Goal: Transaction & Acquisition: Purchase product/service

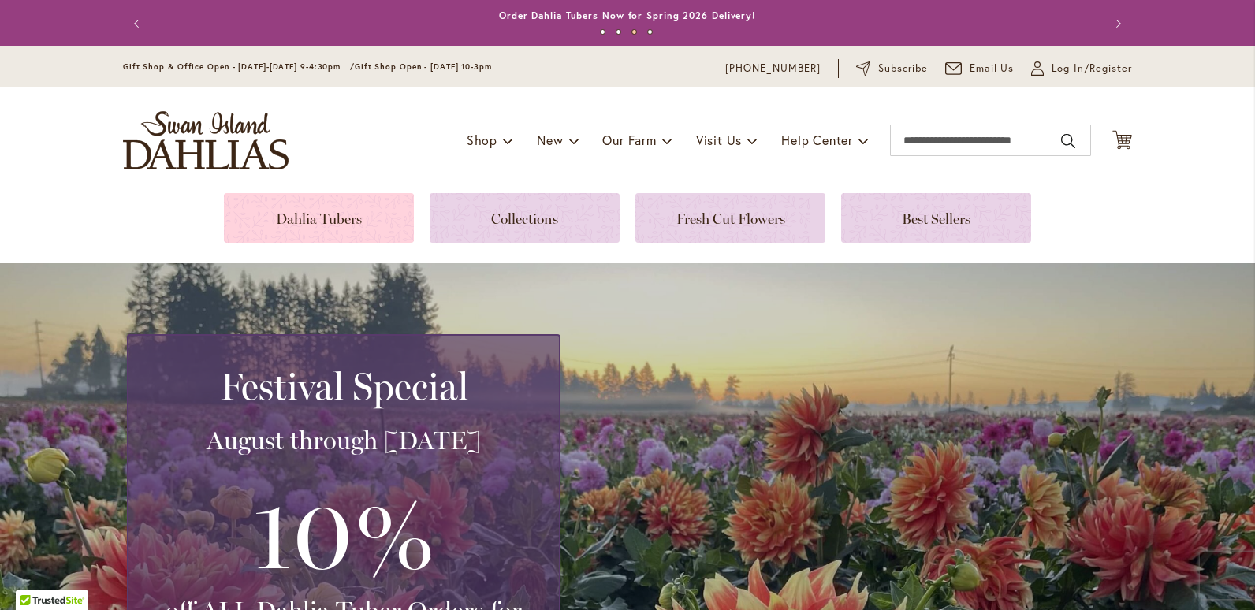
click at [296, 218] on link at bounding box center [319, 218] width 190 height 50
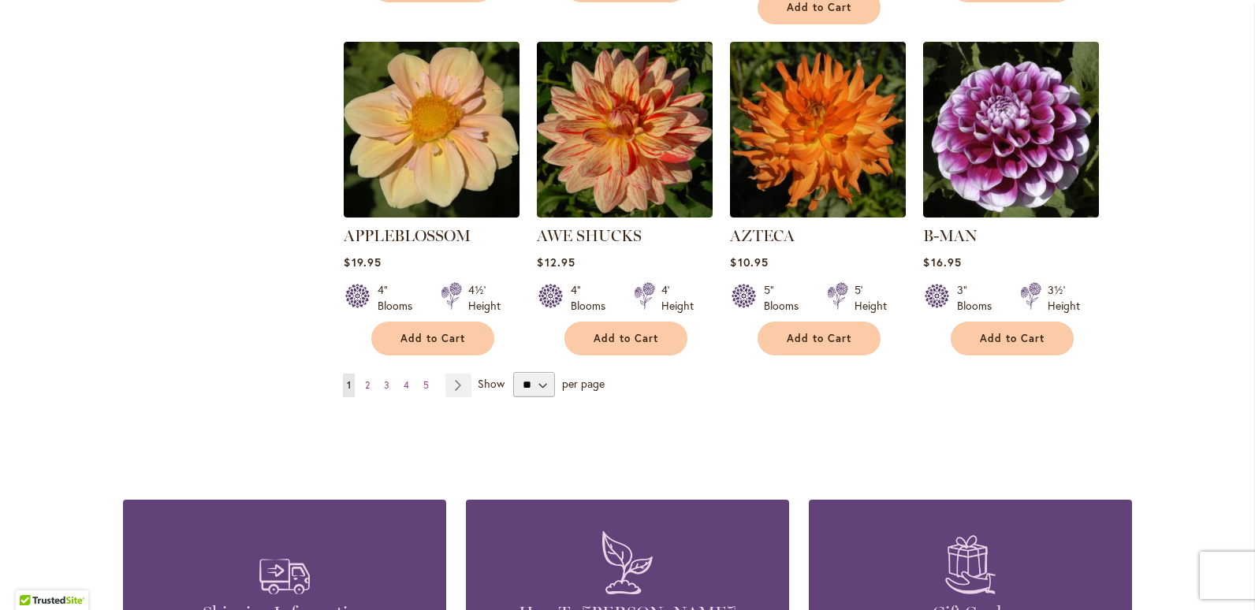
scroll to position [1340, 0]
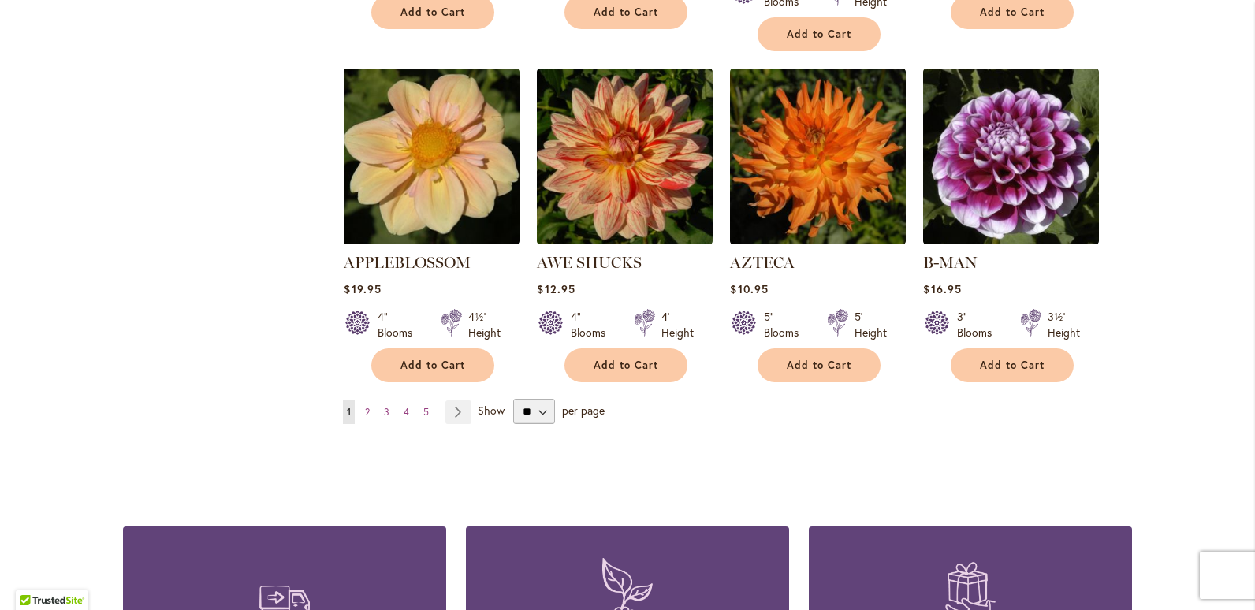
click at [365, 406] on span "2" at bounding box center [367, 412] width 5 height 12
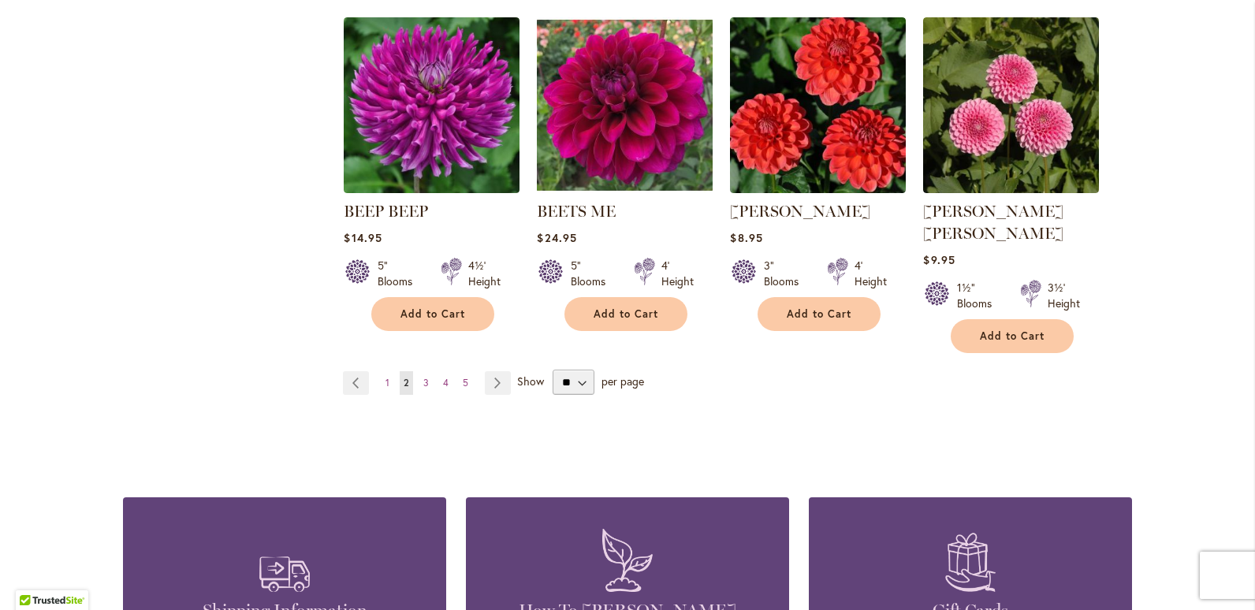
scroll to position [1498, 0]
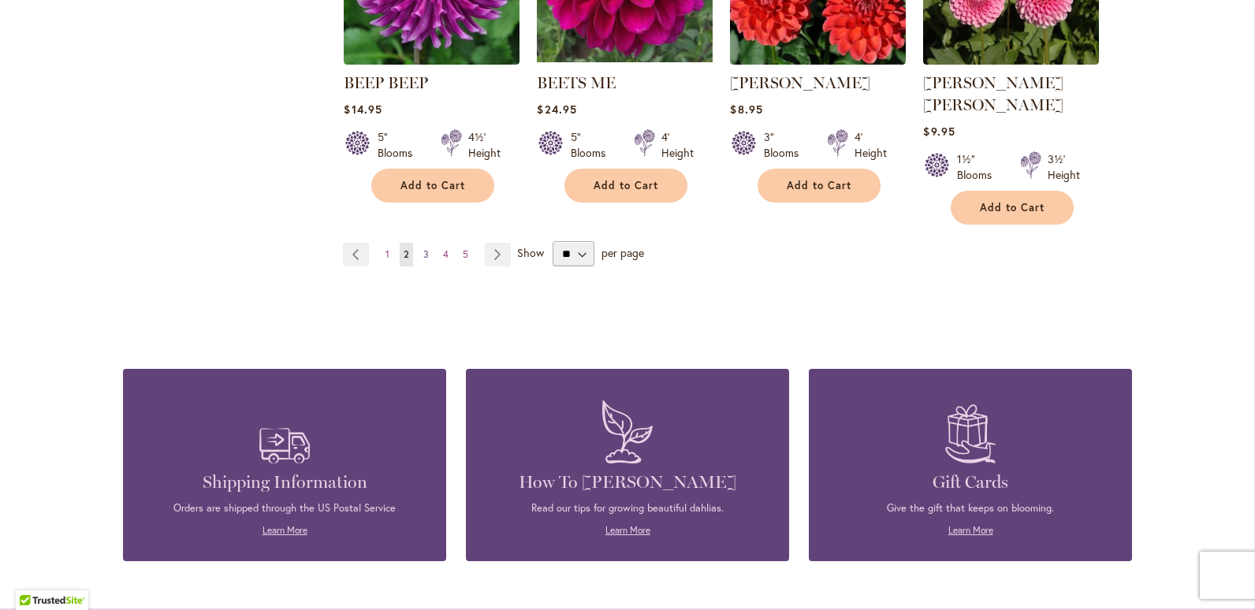
click at [423, 248] on span "3" at bounding box center [426, 254] width 6 height 12
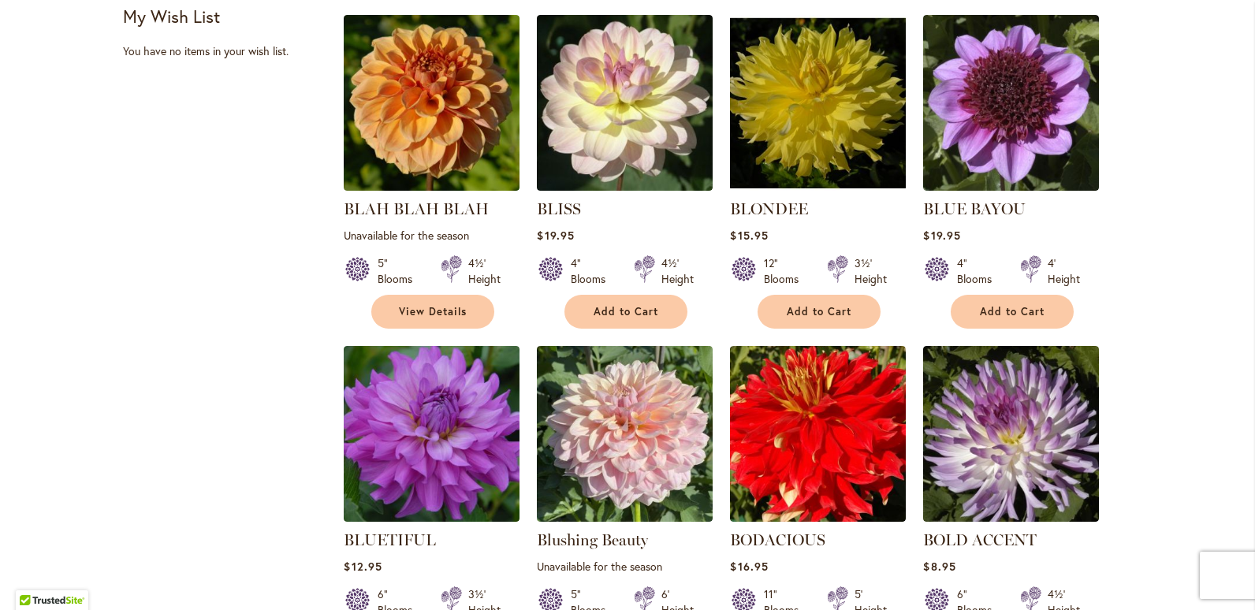
scroll to position [788, 0]
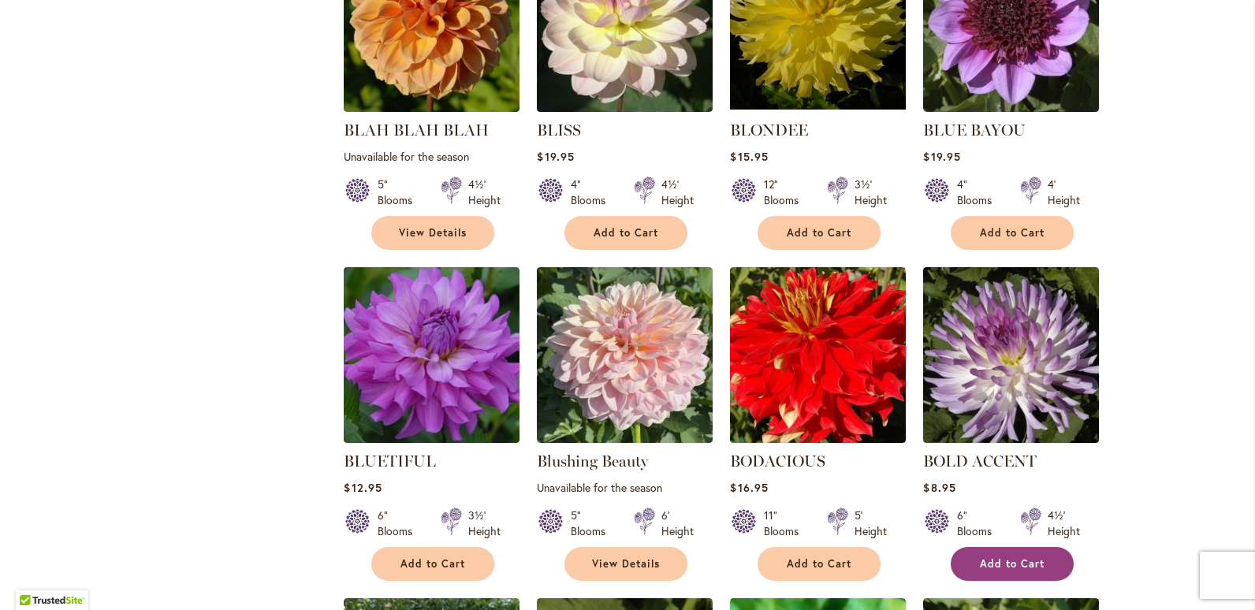
click at [970, 559] on button "Add to Cart" at bounding box center [1012, 564] width 123 height 34
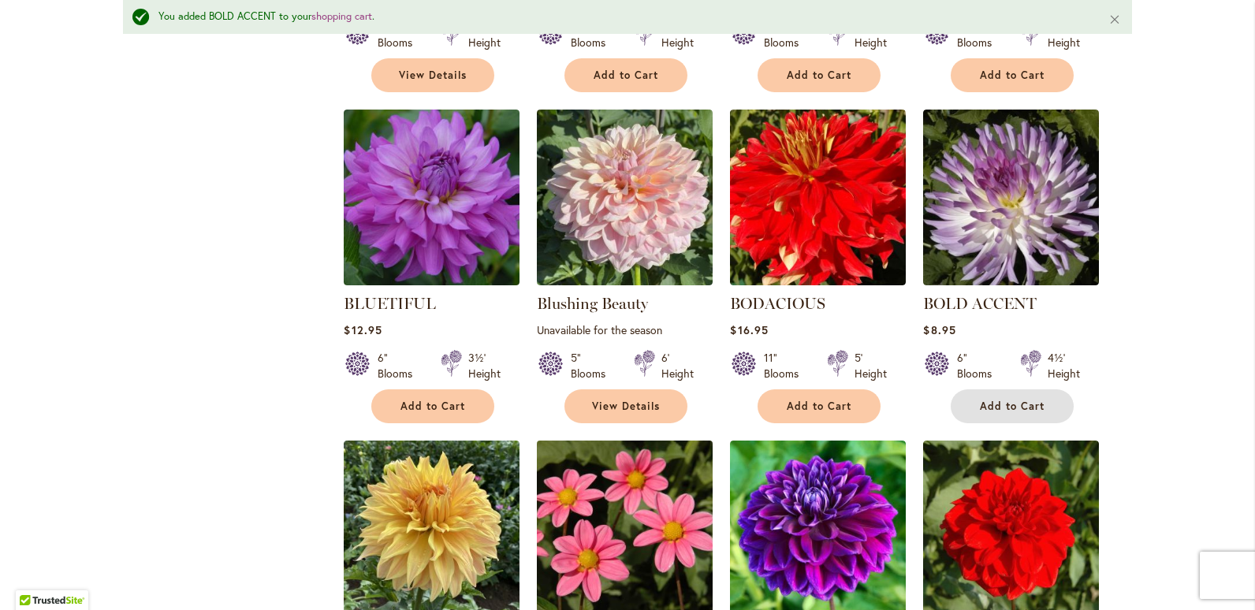
scroll to position [909, 0]
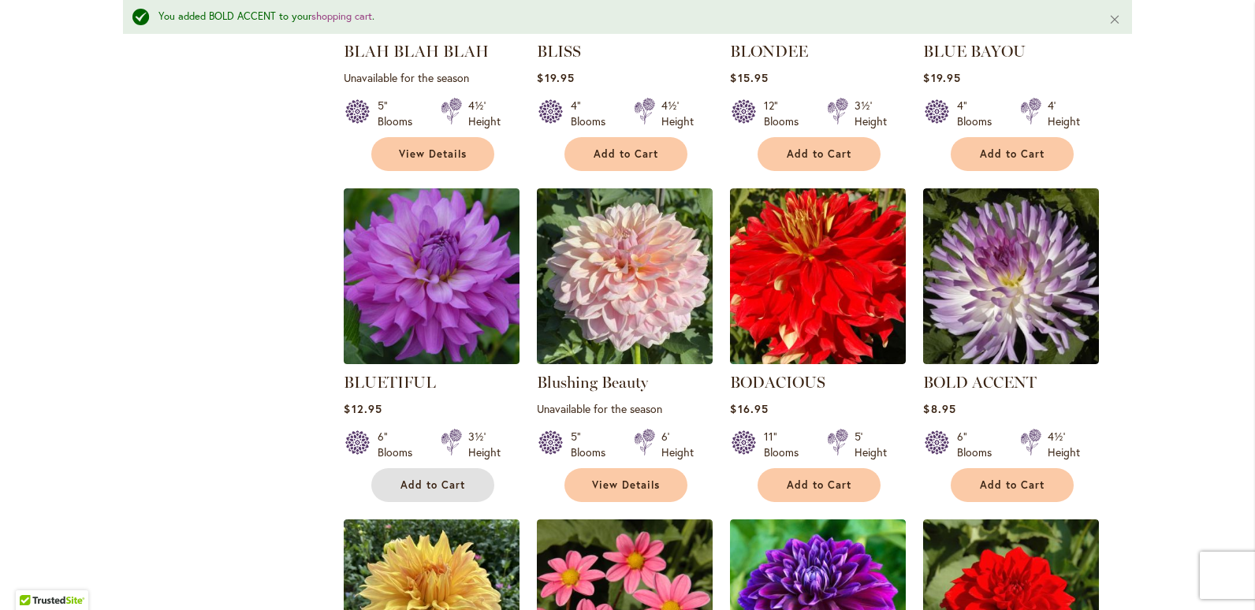
click at [419, 484] on span "Add to Cart" at bounding box center [432, 485] width 65 height 13
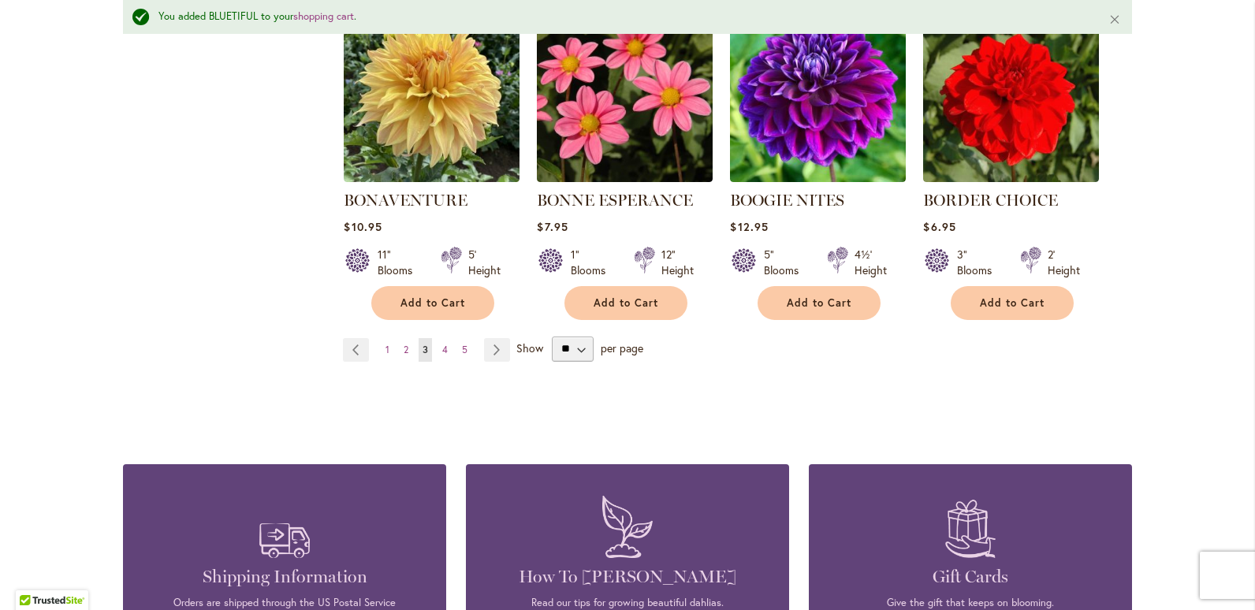
scroll to position [1461, 0]
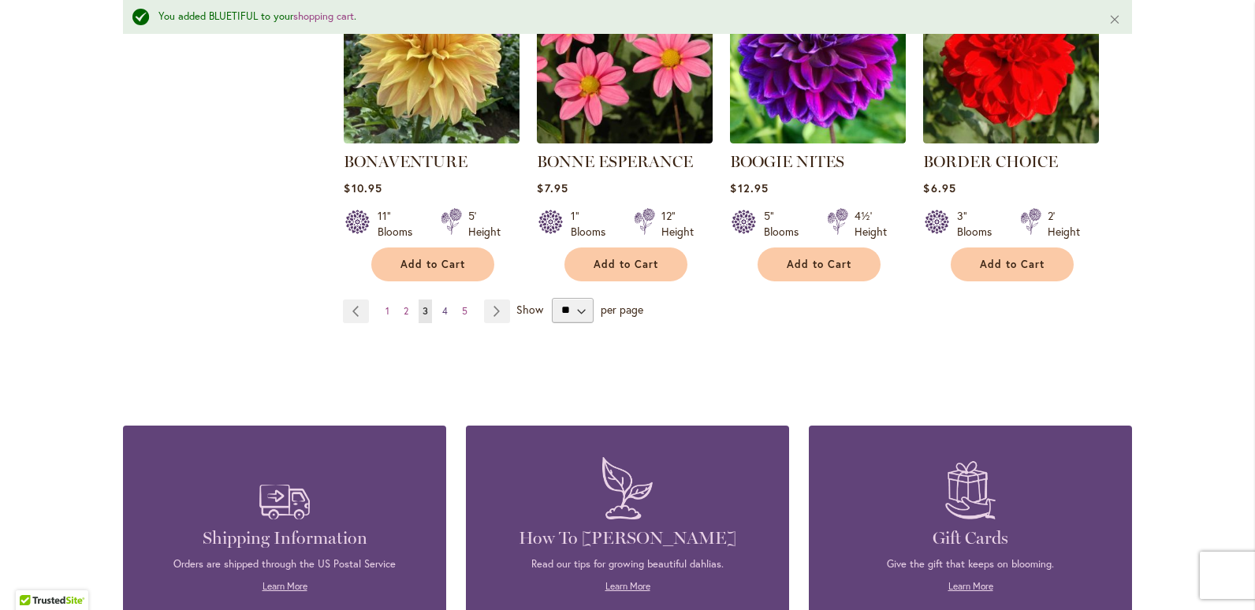
click at [442, 307] on span "4" at bounding box center [445, 311] width 6 height 12
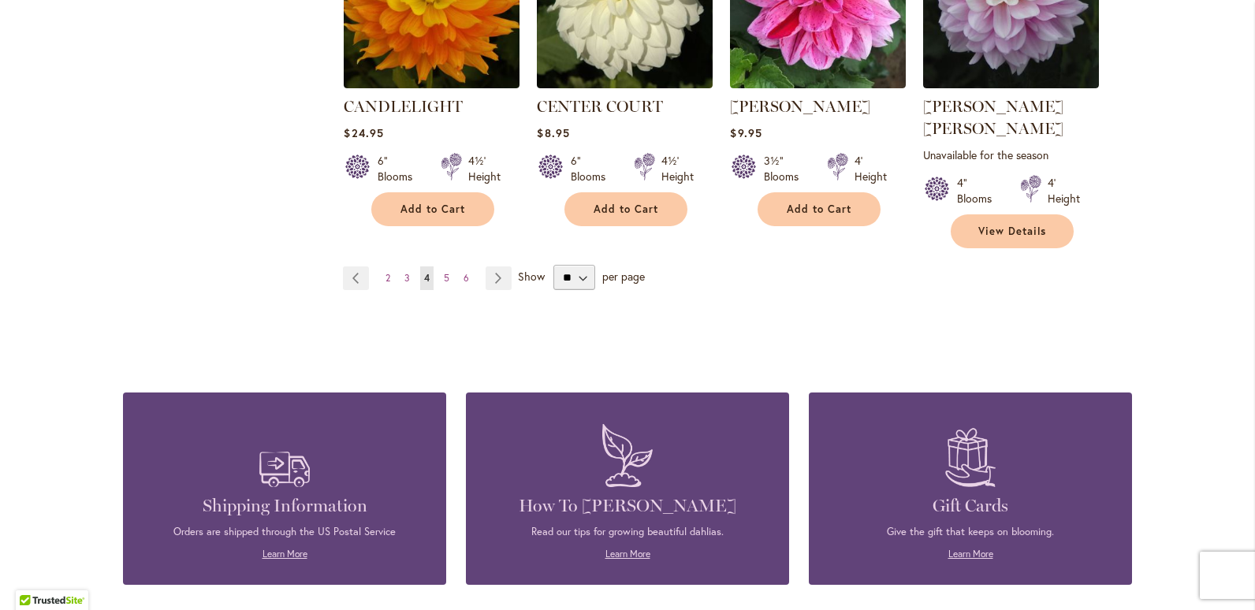
scroll to position [1498, 0]
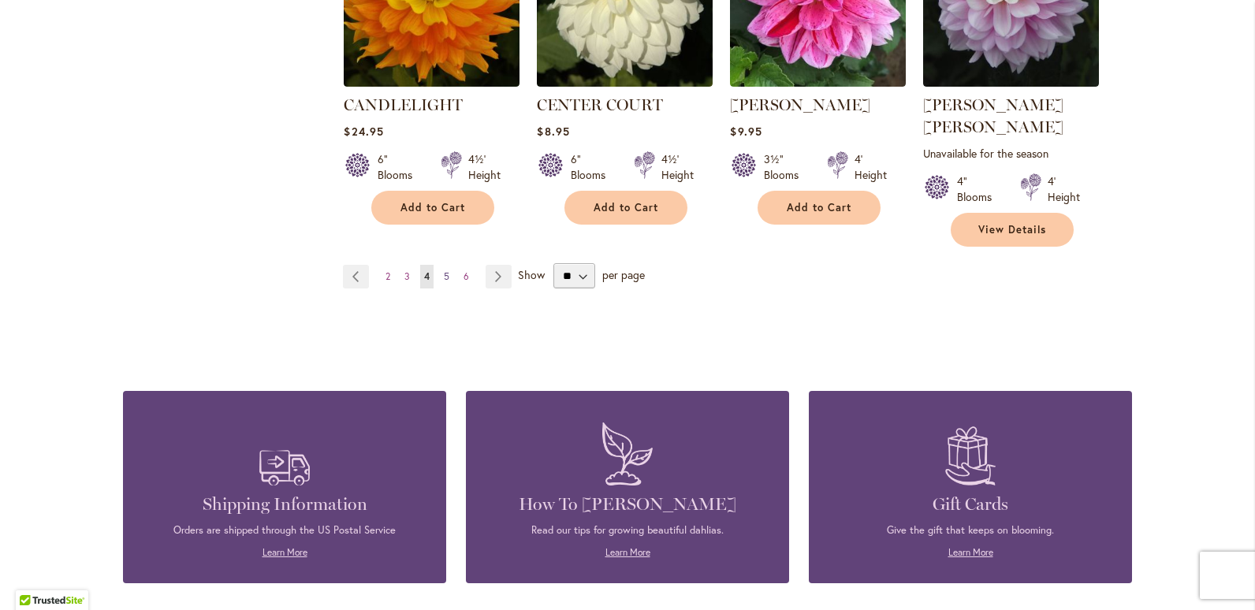
click at [444, 270] on span "5" at bounding box center [447, 276] width 6 height 12
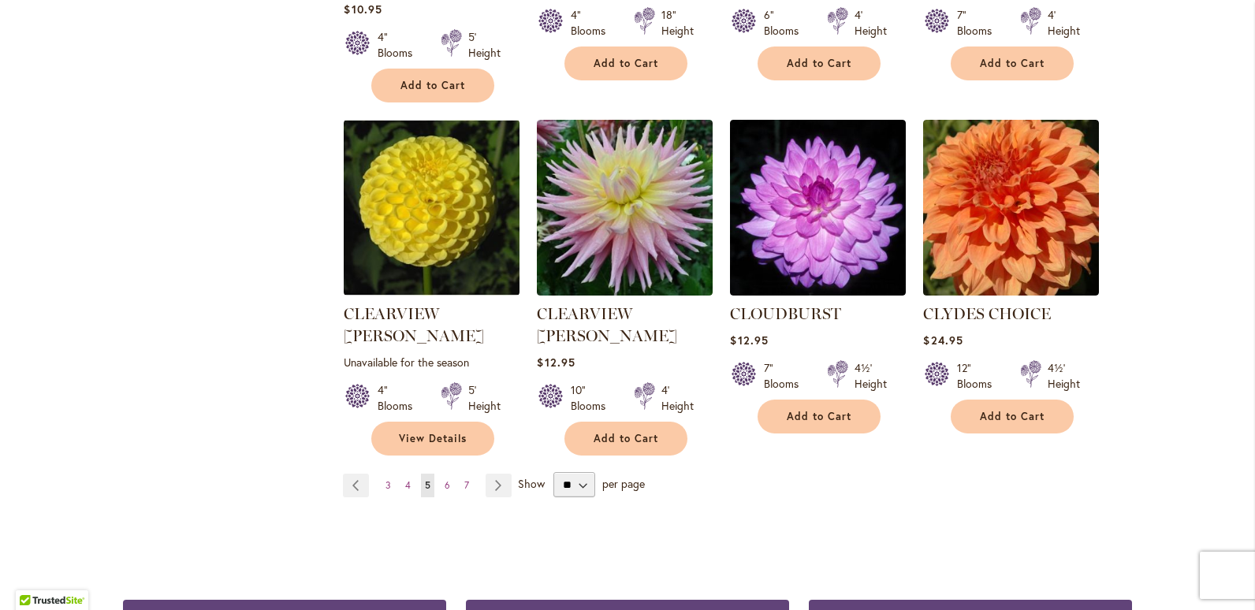
scroll to position [1340, 0]
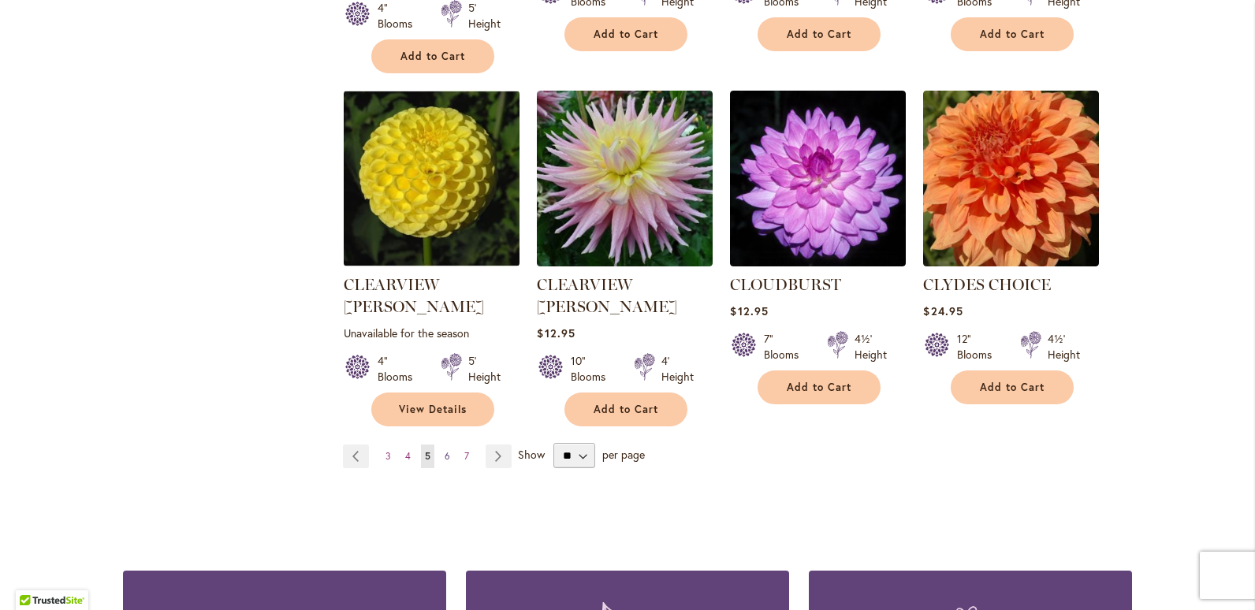
click at [445, 450] on span "6" at bounding box center [448, 456] width 6 height 12
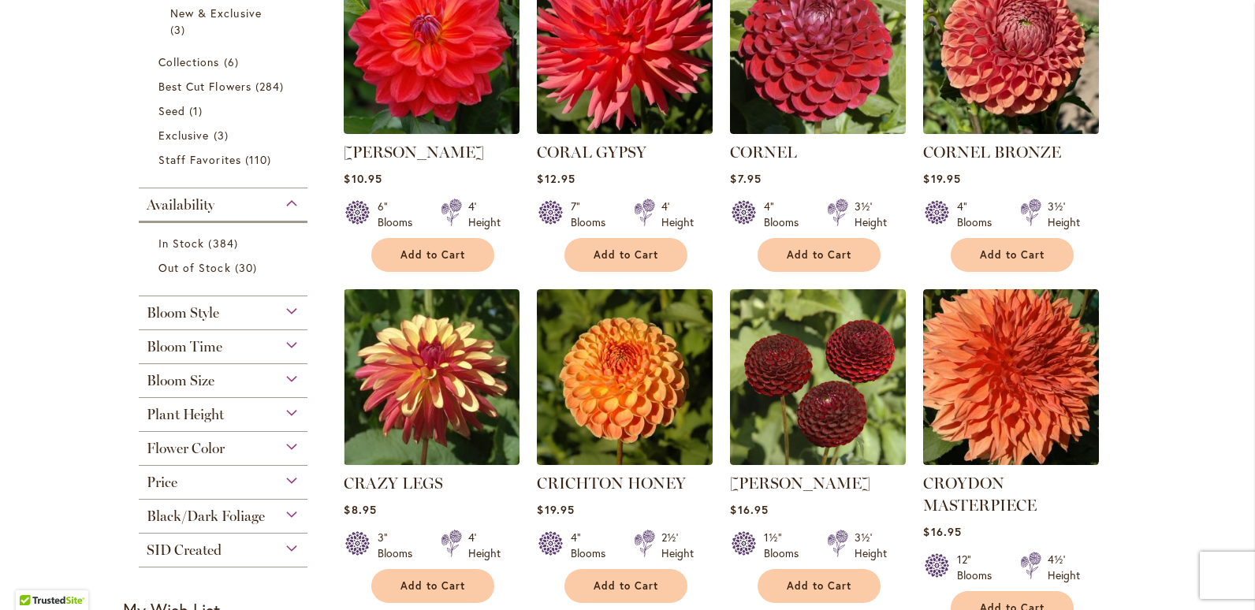
scroll to position [473, 0]
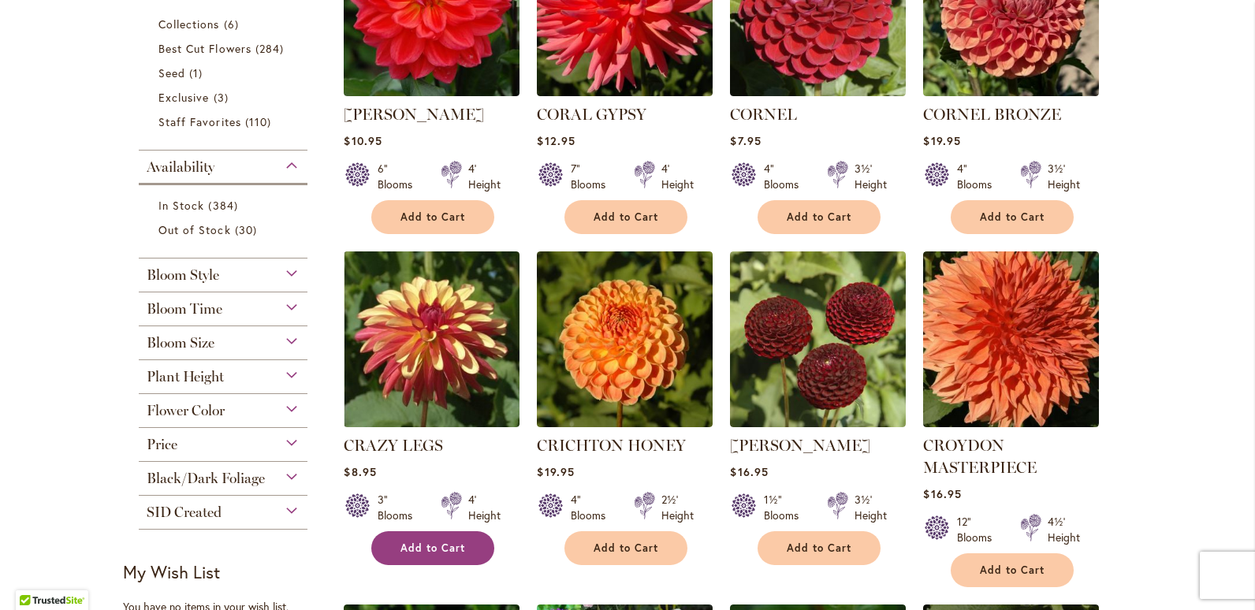
click at [414, 549] on span "Add to Cart" at bounding box center [432, 548] width 65 height 13
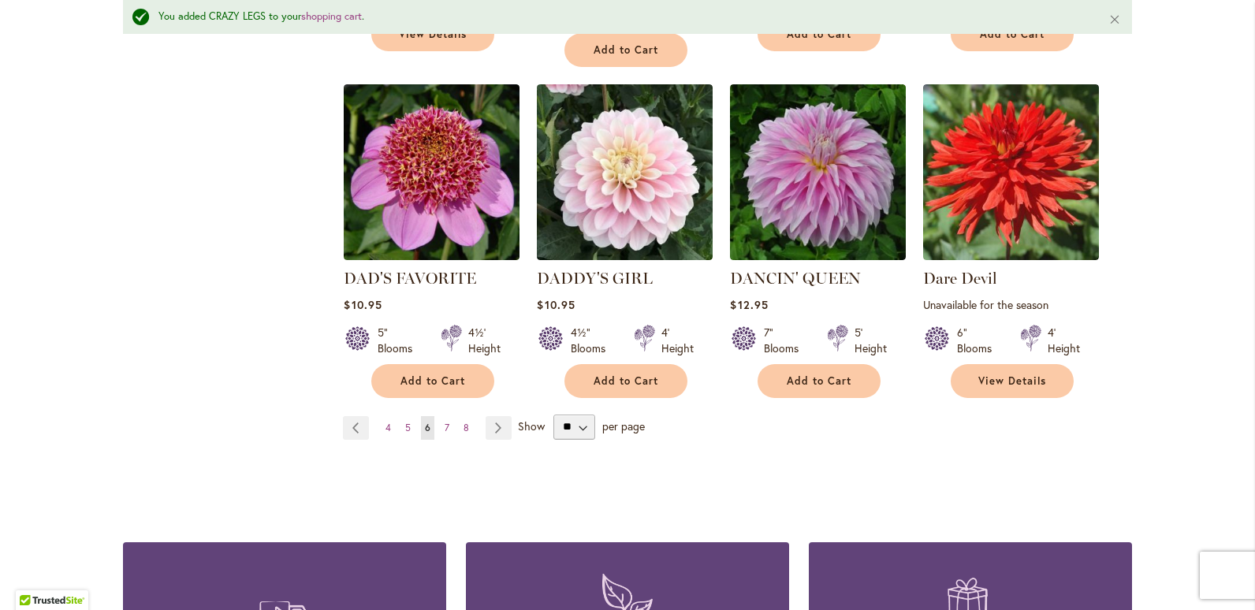
scroll to position [1461, 0]
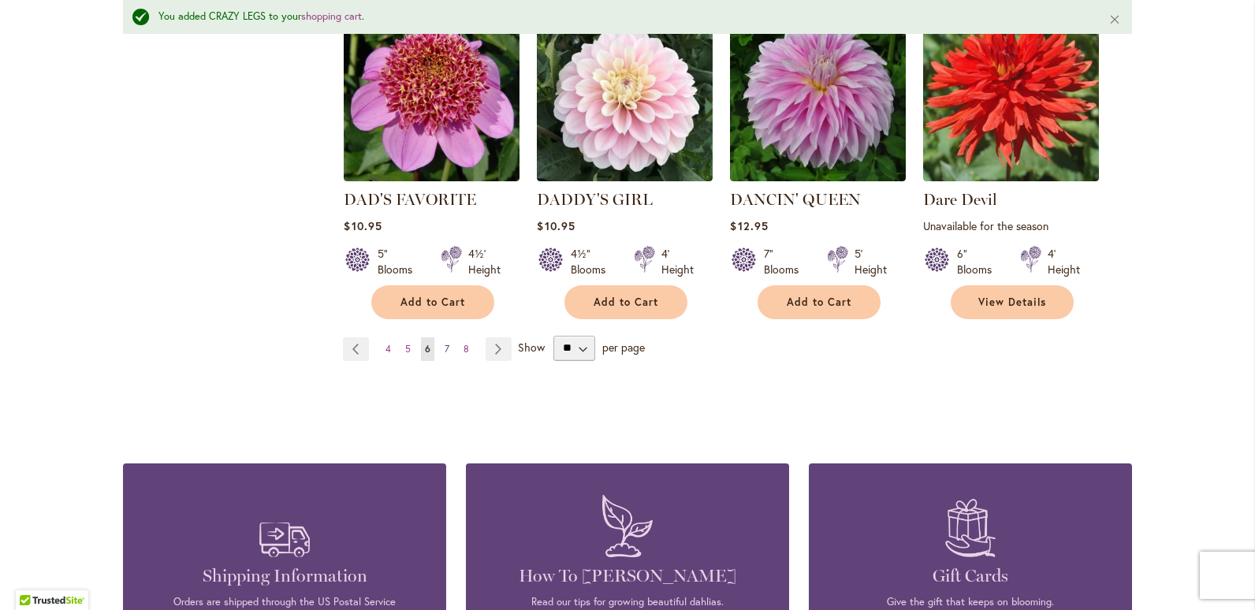
click at [445, 352] on span "7" at bounding box center [447, 349] width 5 height 12
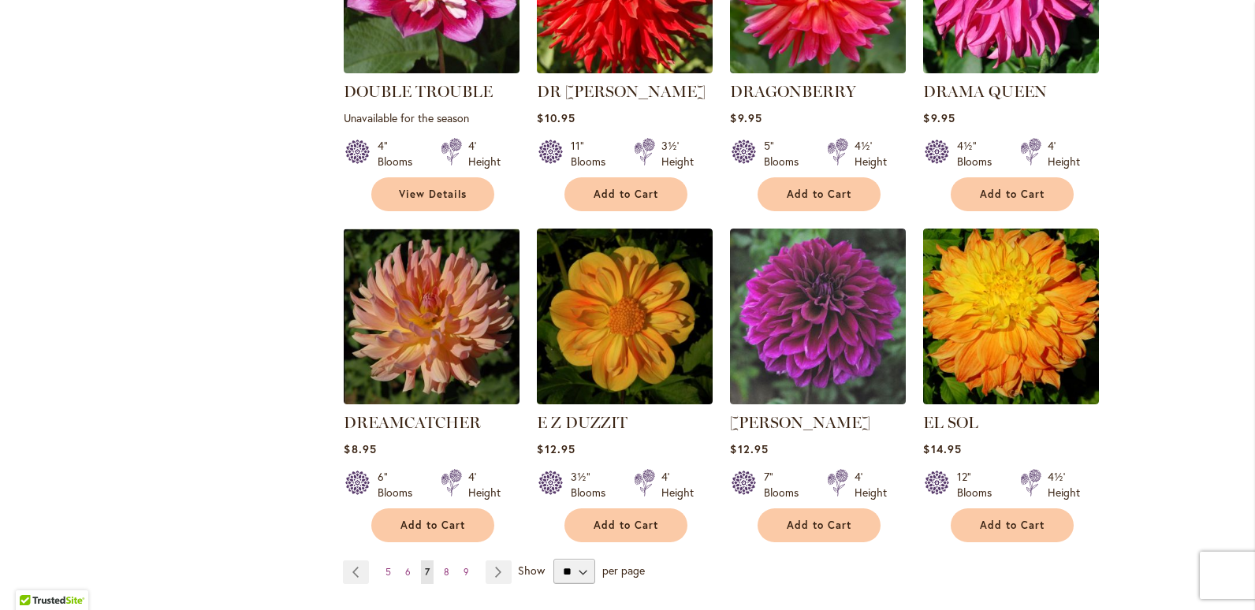
scroll to position [1261, 0]
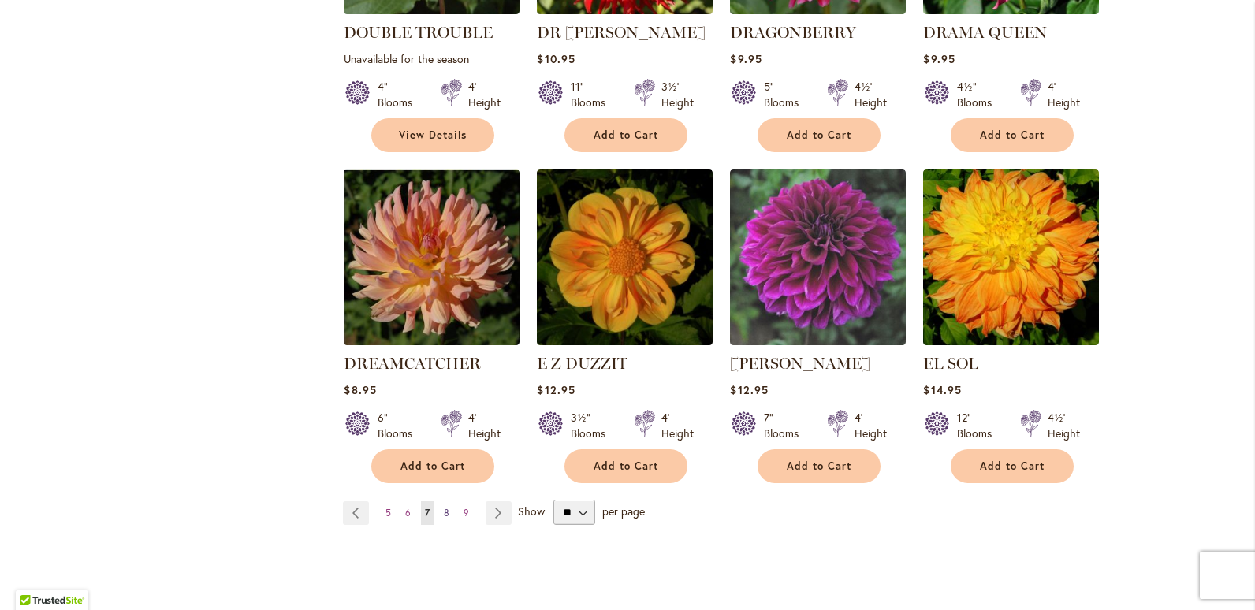
click at [444, 507] on span "8" at bounding box center [447, 513] width 6 height 12
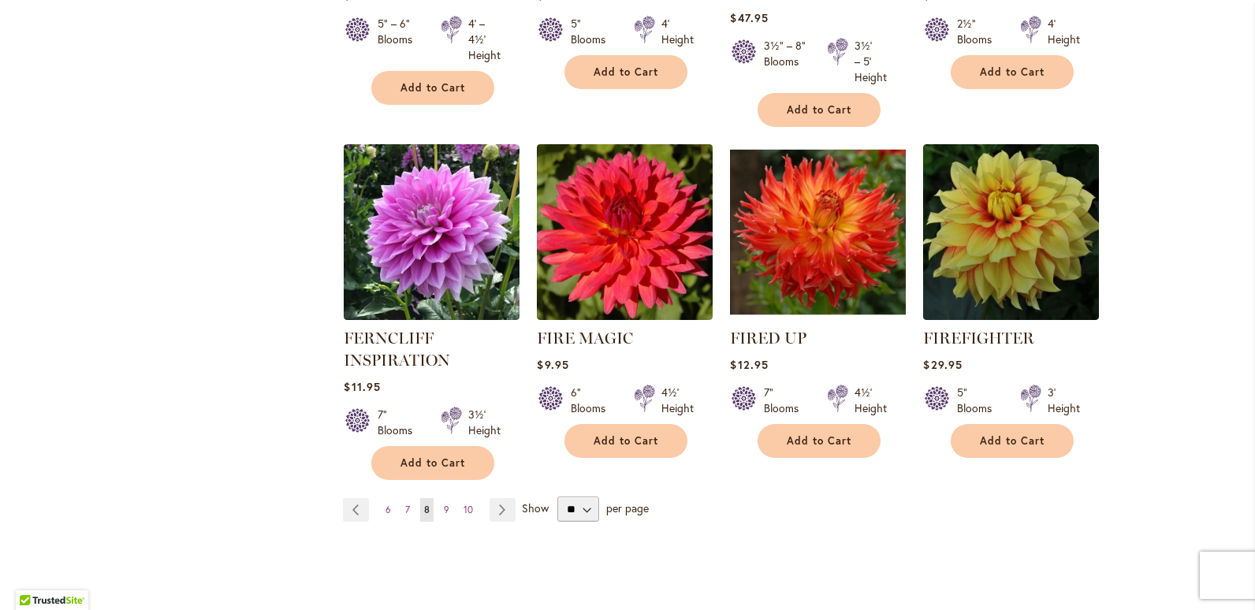
scroll to position [1340, 0]
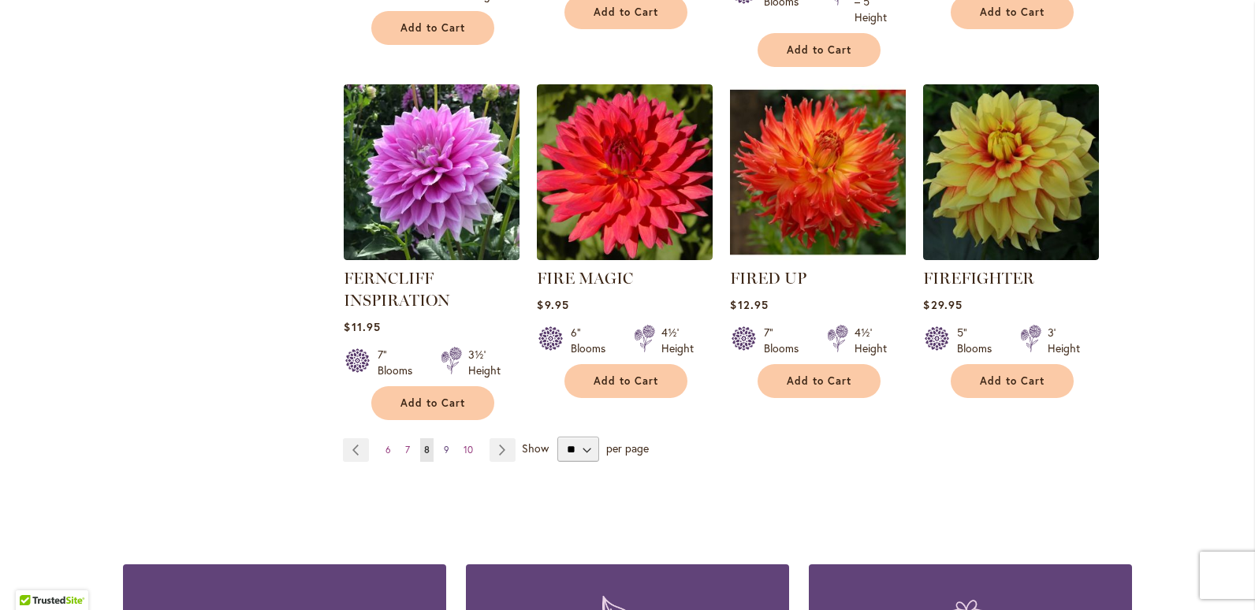
click at [444, 452] on span "9" at bounding box center [447, 450] width 6 height 12
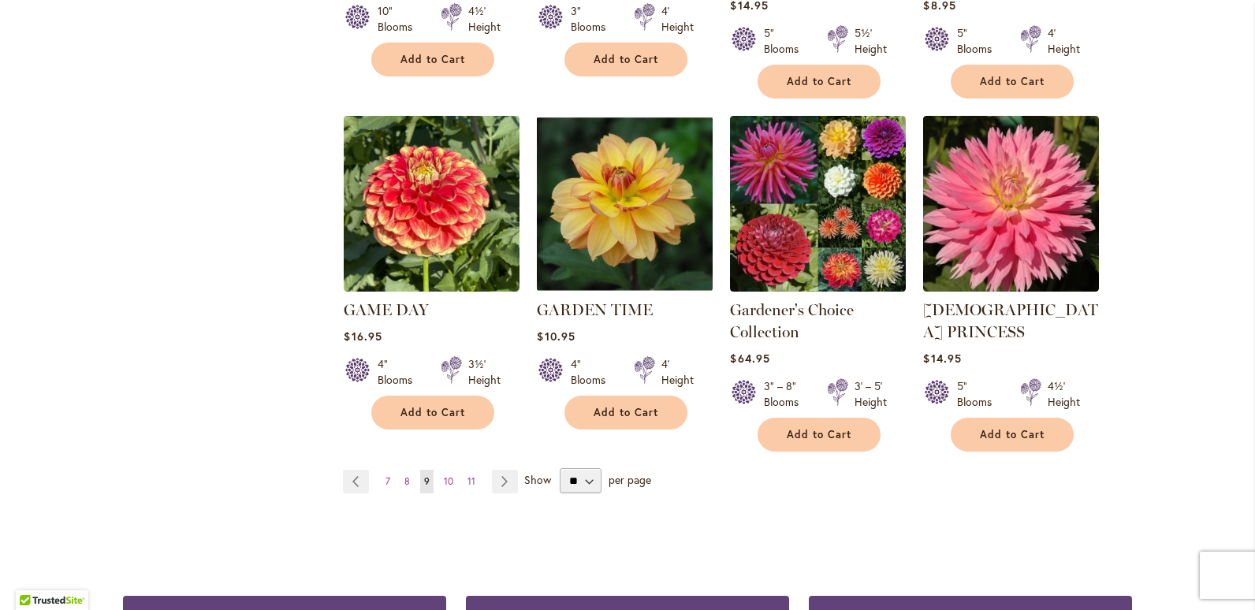
scroll to position [1340, 0]
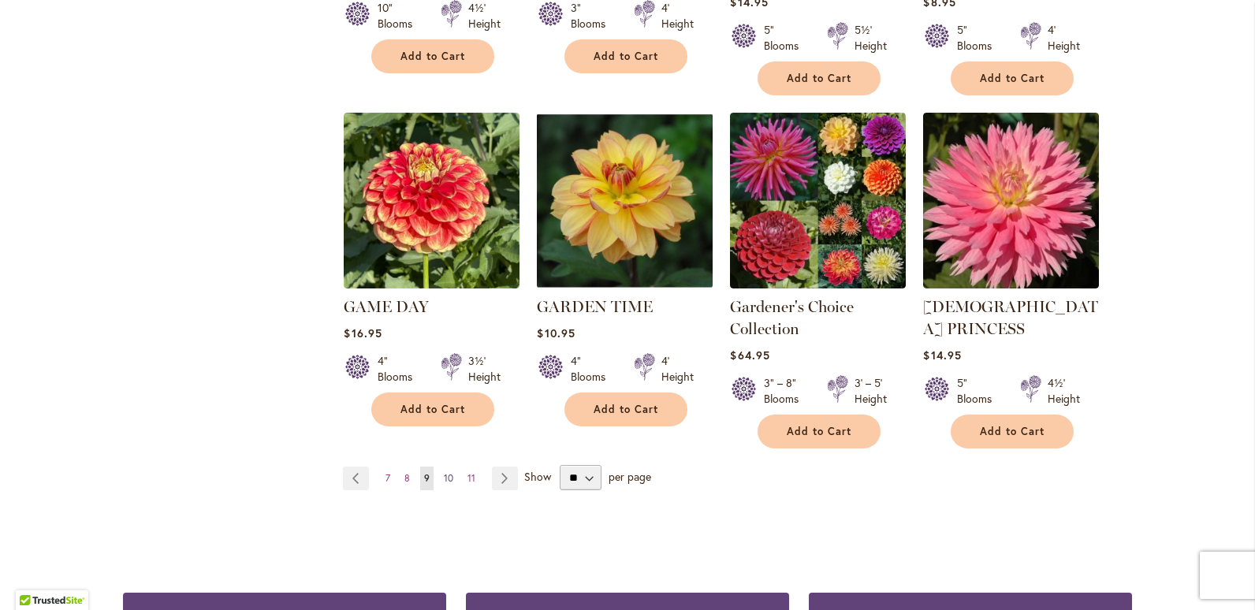
click at [440, 467] on link "Page 10" at bounding box center [448, 479] width 17 height 24
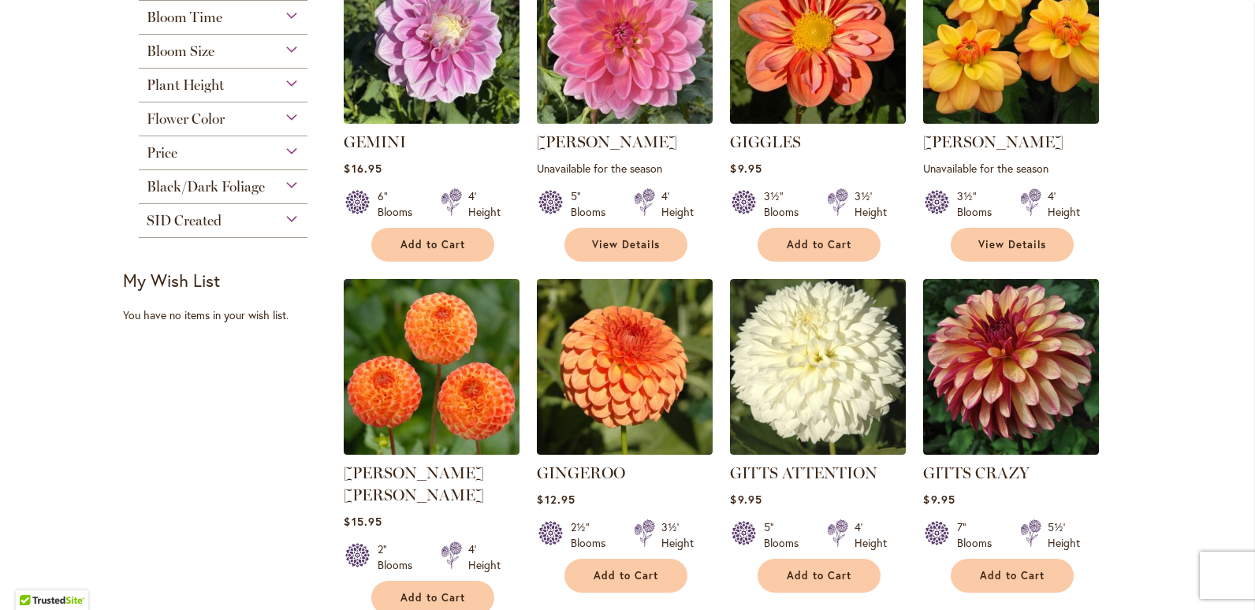
scroll to position [473, 0]
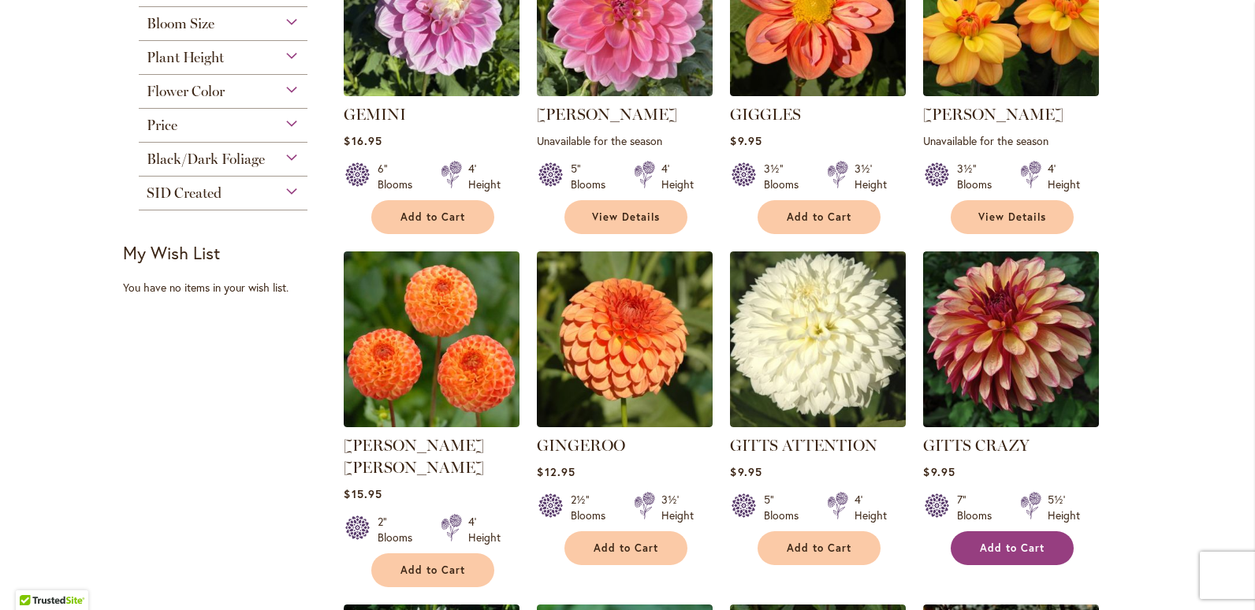
click at [972, 552] on button "Add to Cart" at bounding box center [1012, 548] width 123 height 34
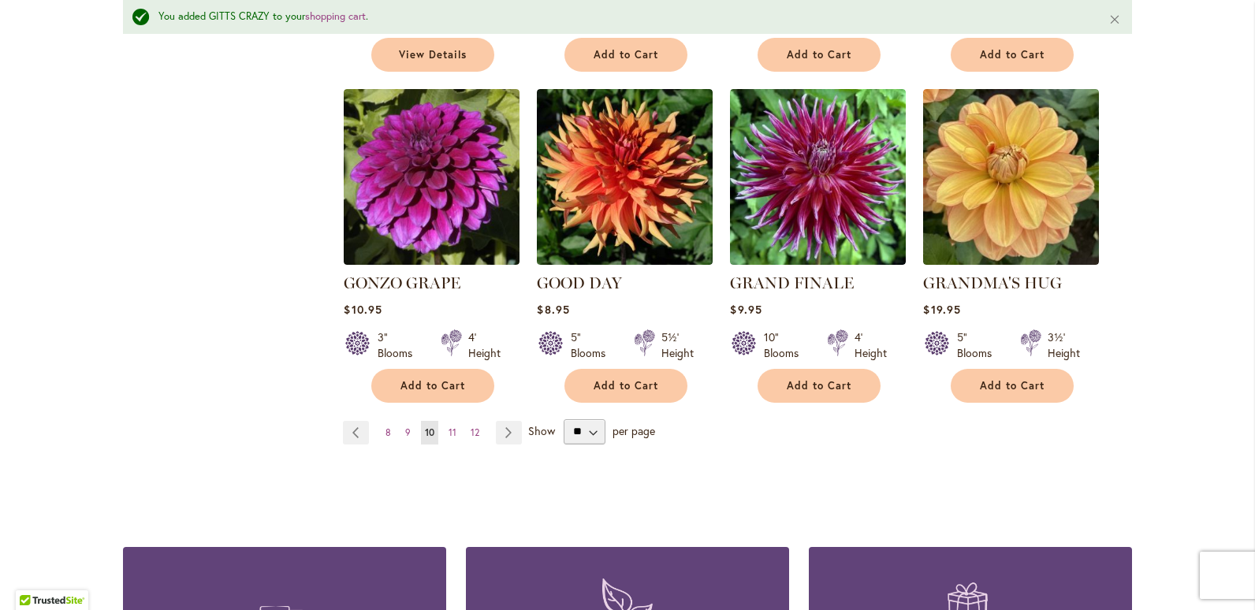
scroll to position [1382, 0]
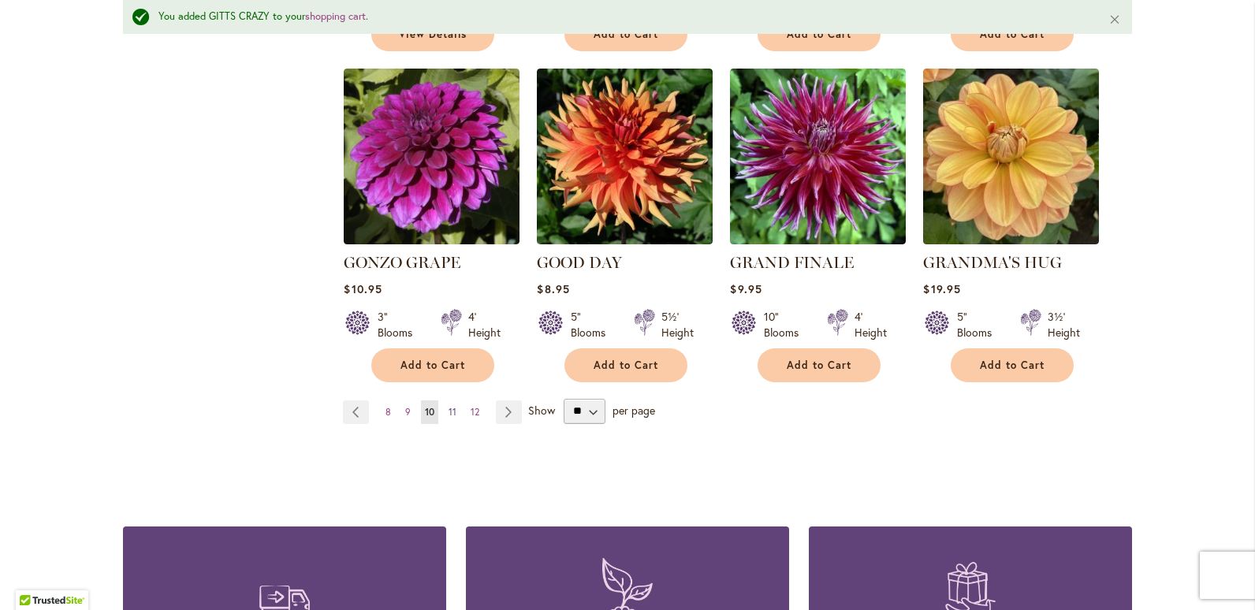
click at [449, 406] on span "11" at bounding box center [453, 412] width 8 height 12
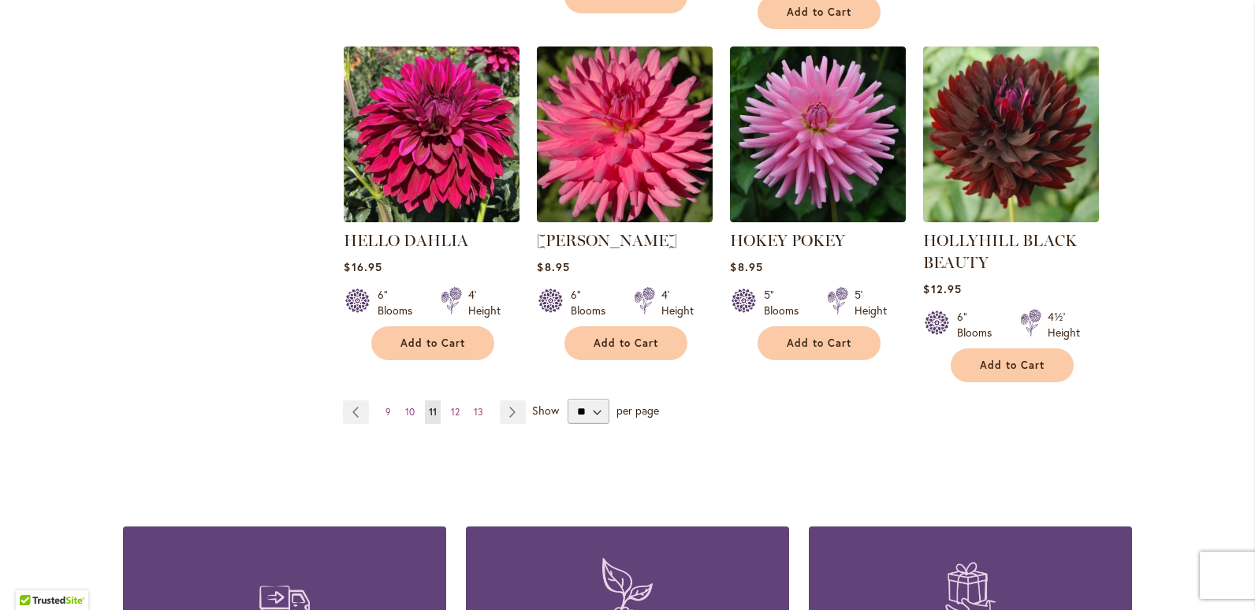
scroll to position [1419, 0]
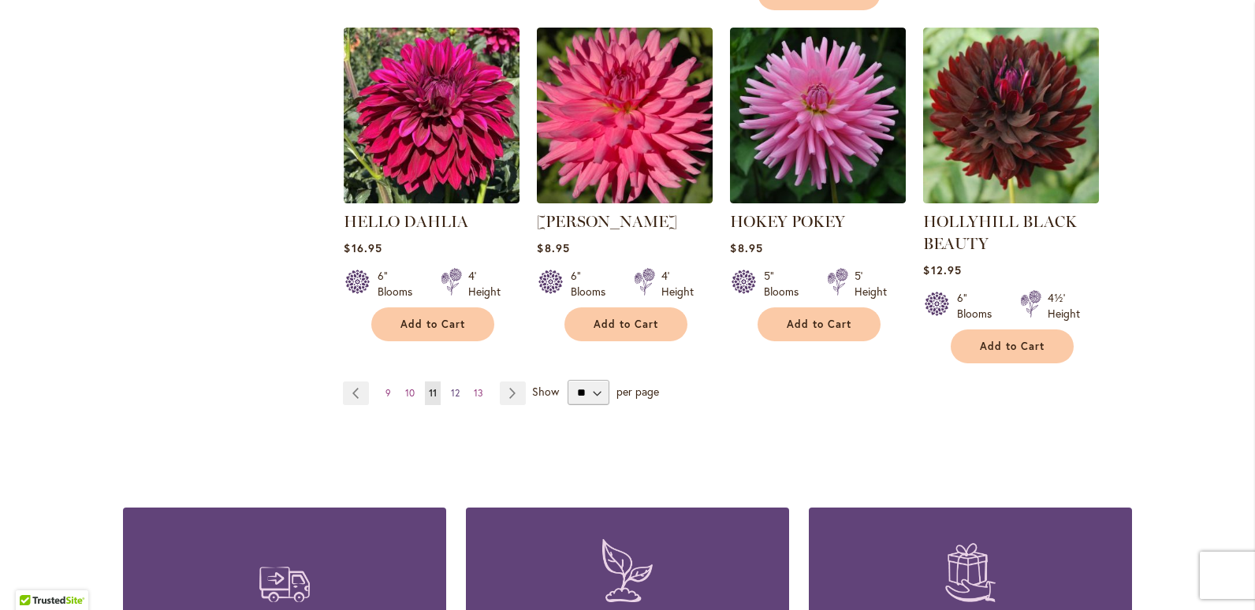
click at [451, 397] on span "12" at bounding box center [455, 393] width 9 height 12
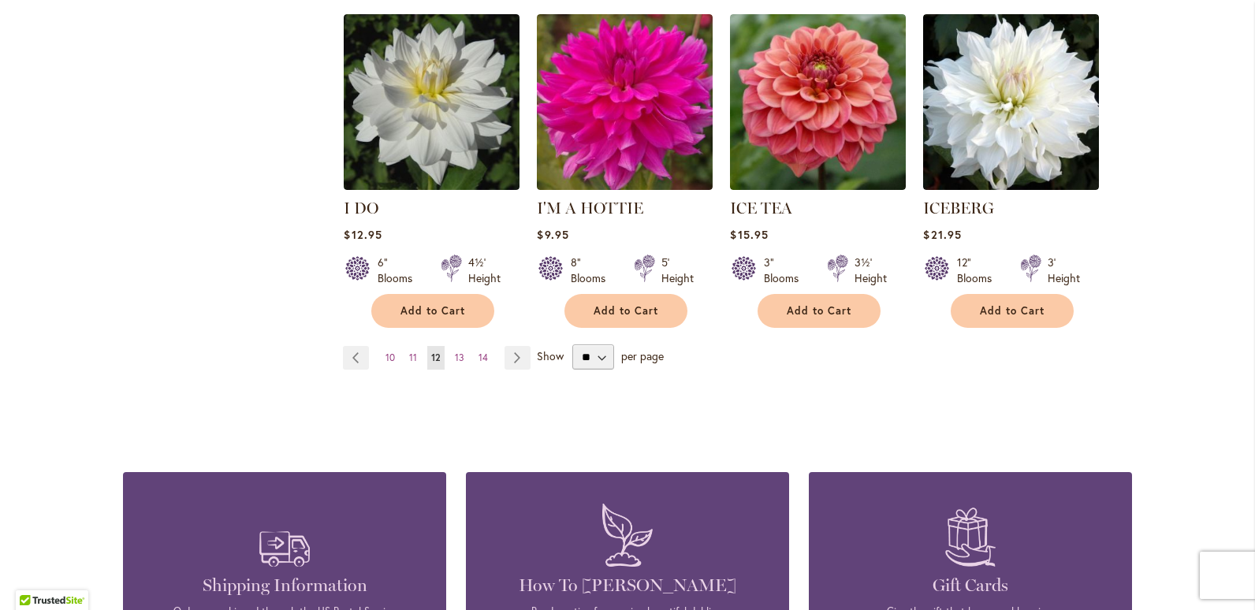
scroll to position [1419, 0]
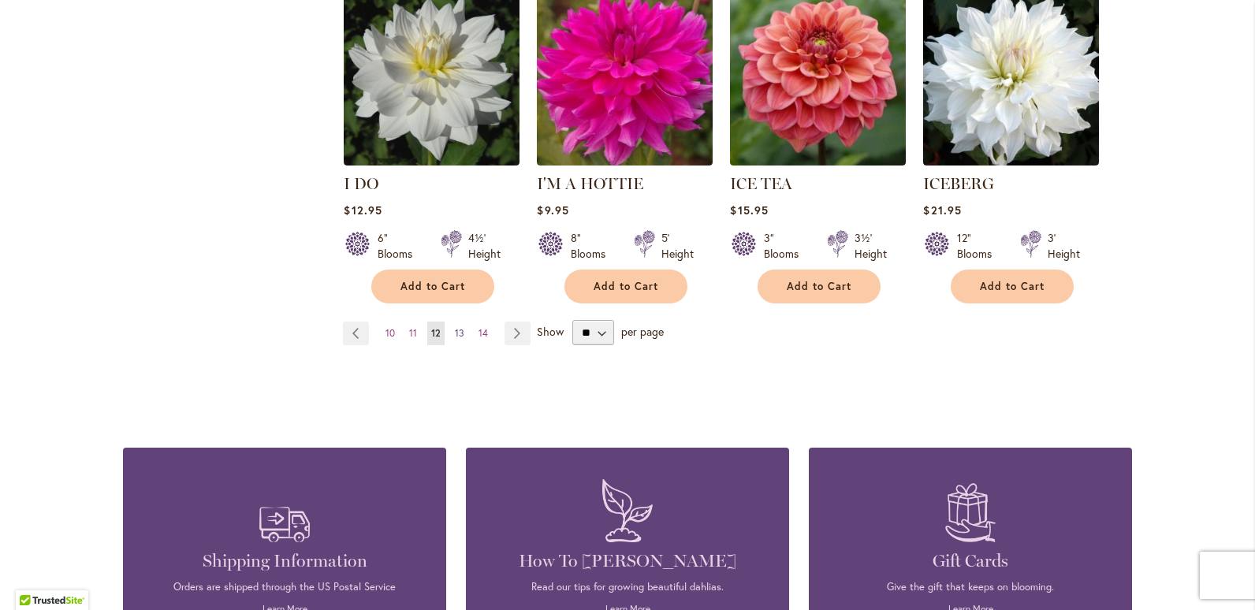
click at [455, 327] on span "13" at bounding box center [459, 333] width 9 height 12
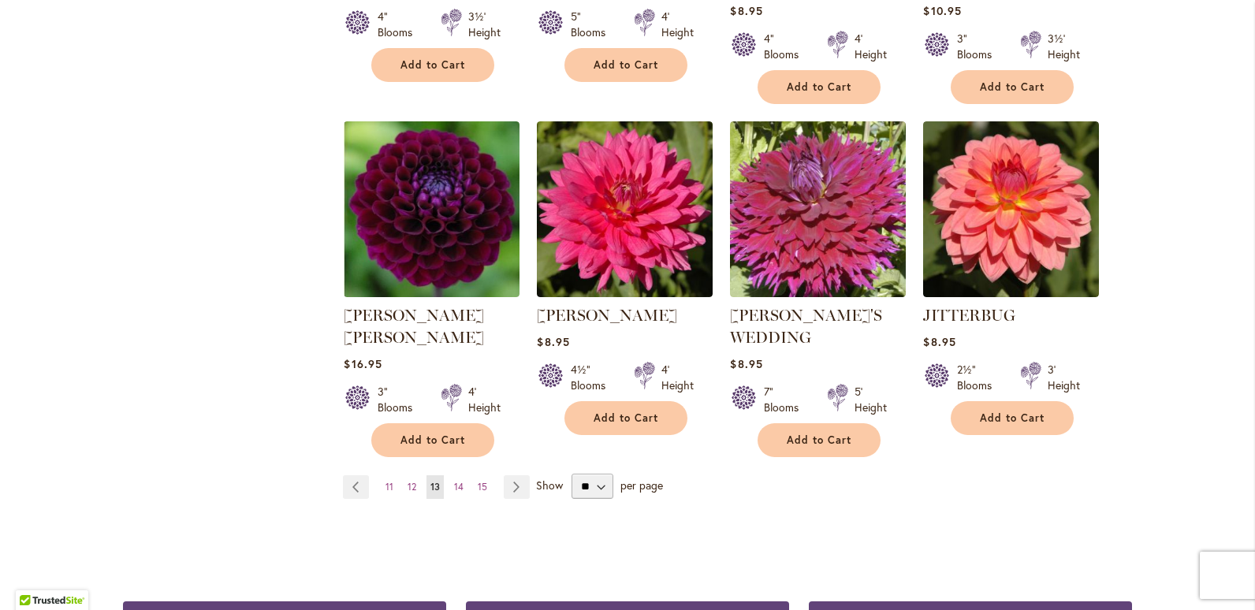
scroll to position [1340, 0]
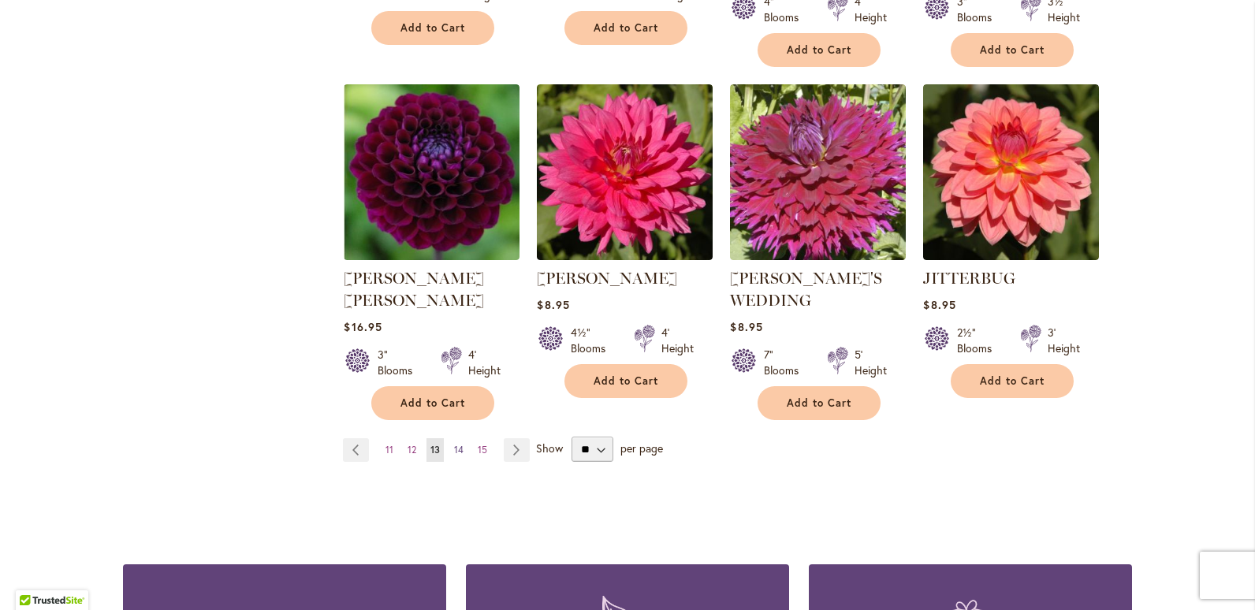
click at [454, 444] on span "14" at bounding box center [458, 450] width 9 height 12
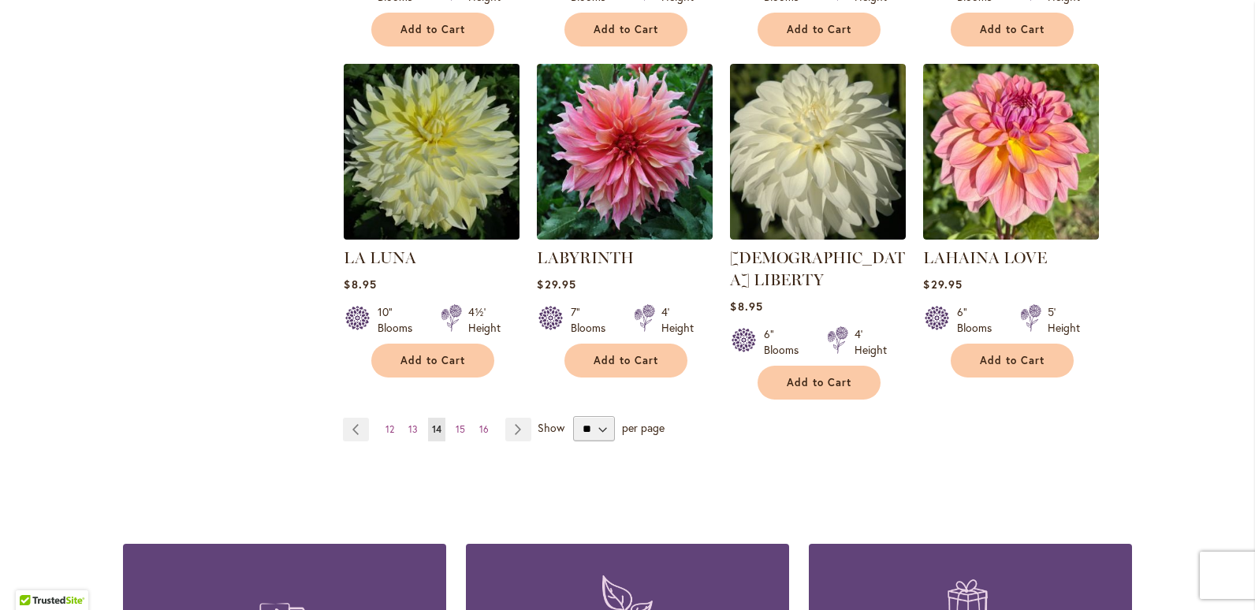
scroll to position [1340, 0]
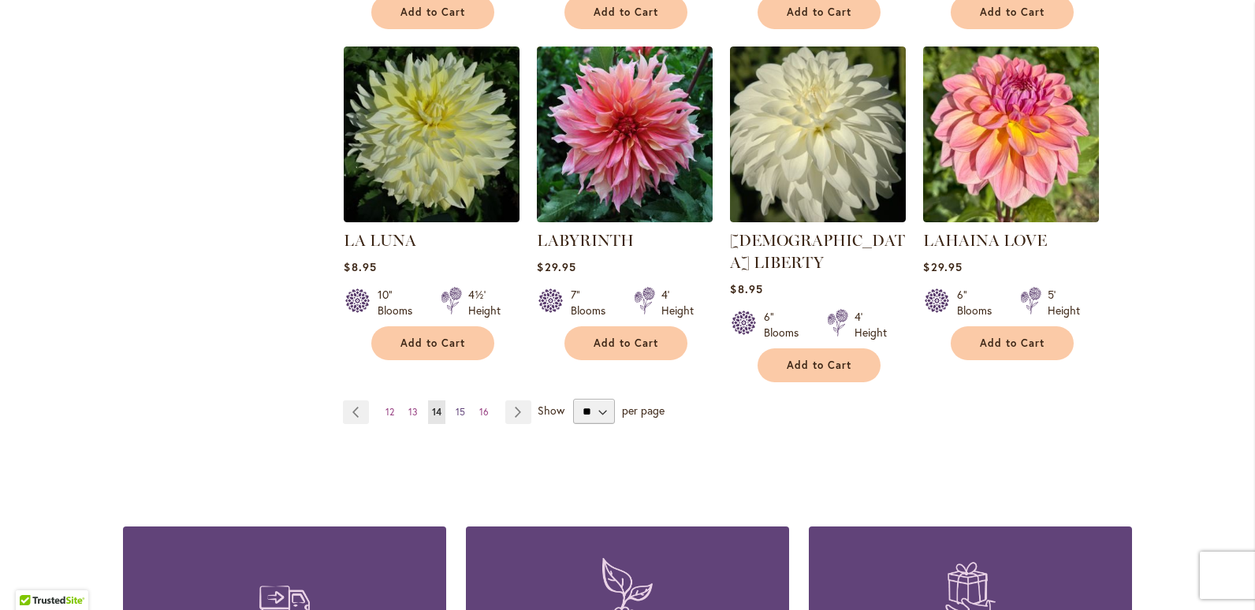
click at [456, 406] on span "15" at bounding box center [460, 412] width 9 height 12
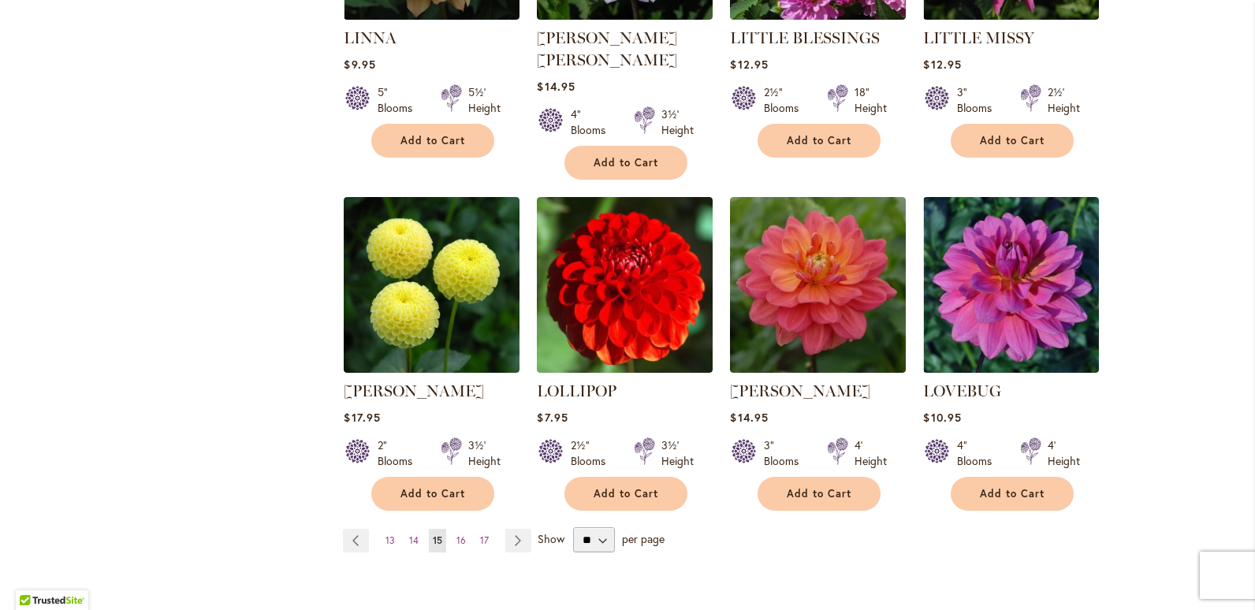
scroll to position [1261, 0]
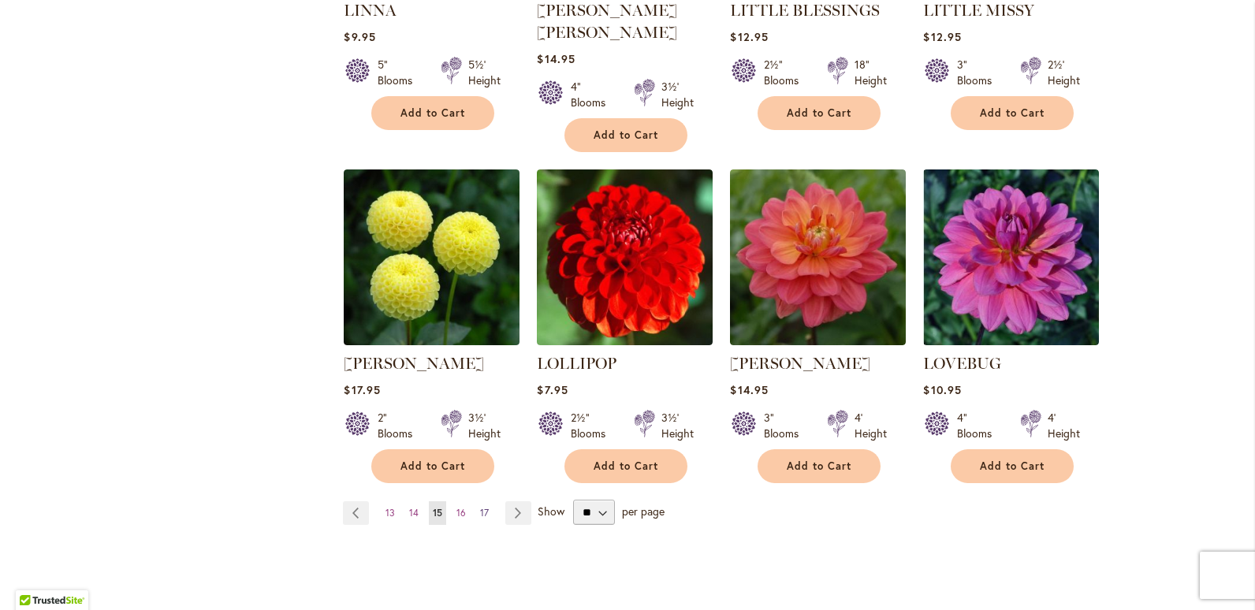
click at [480, 507] on span "17" at bounding box center [484, 513] width 9 height 12
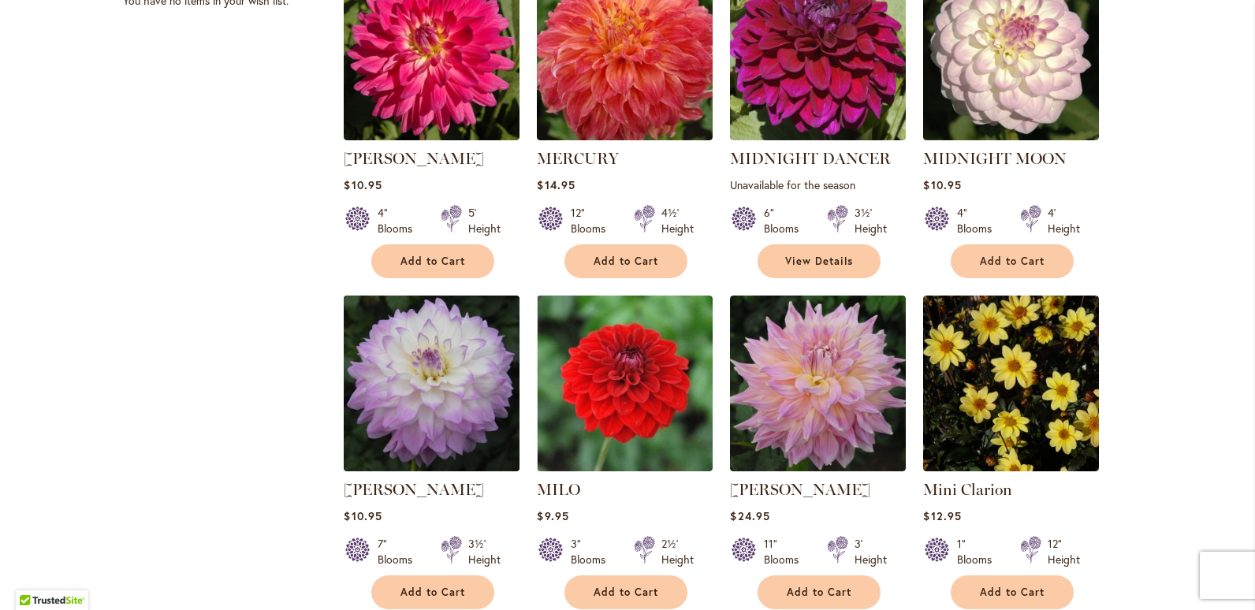
scroll to position [788, 0]
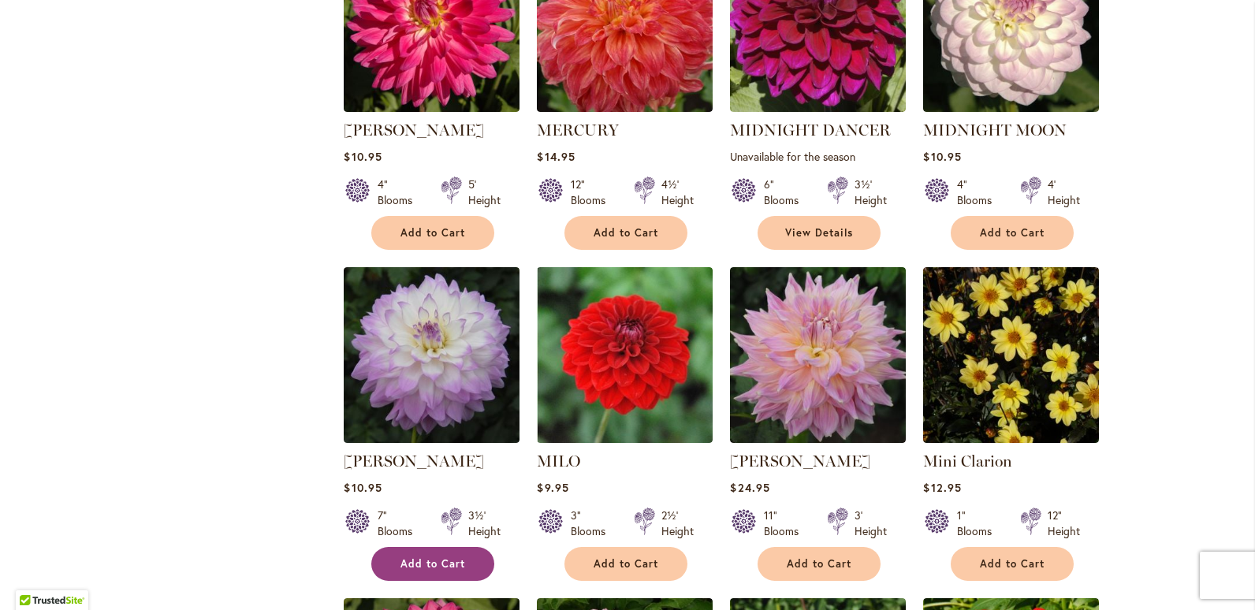
click at [400, 566] on span "Add to Cart" at bounding box center [432, 563] width 65 height 13
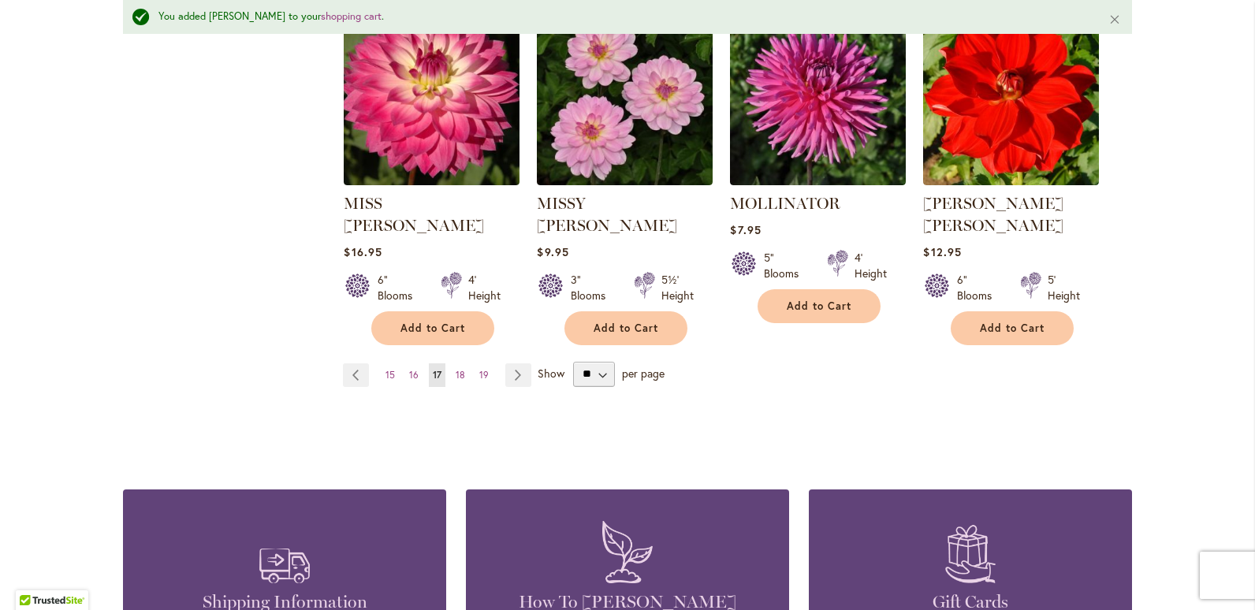
scroll to position [1340, 0]
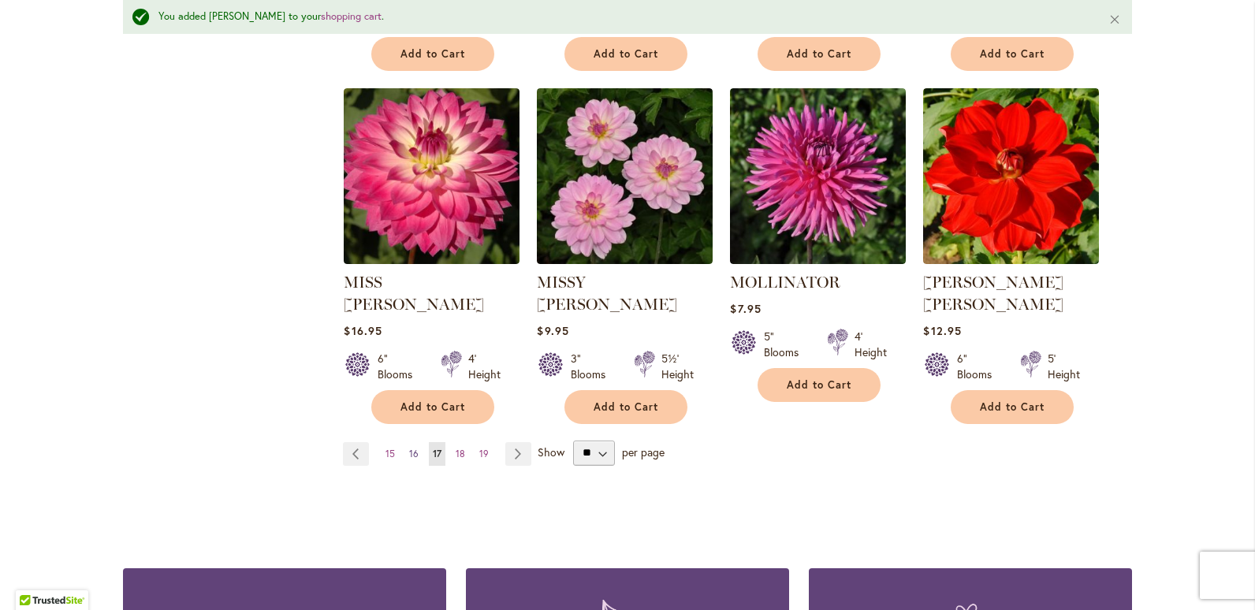
click at [409, 448] on span "16" at bounding box center [413, 454] width 9 height 12
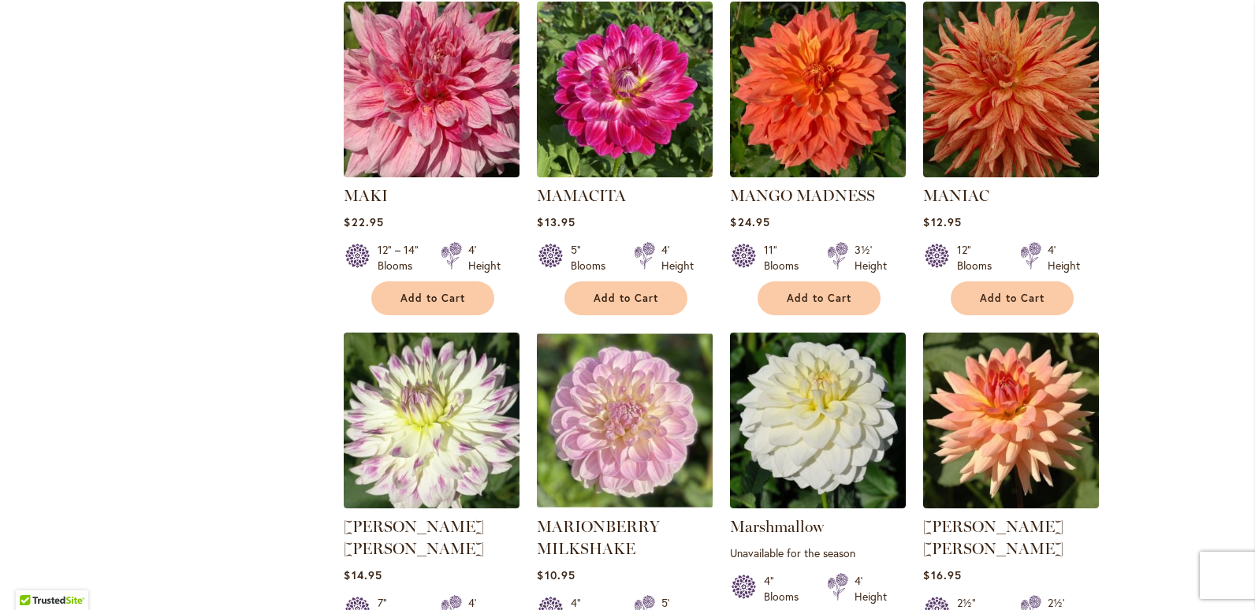
scroll to position [1104, 0]
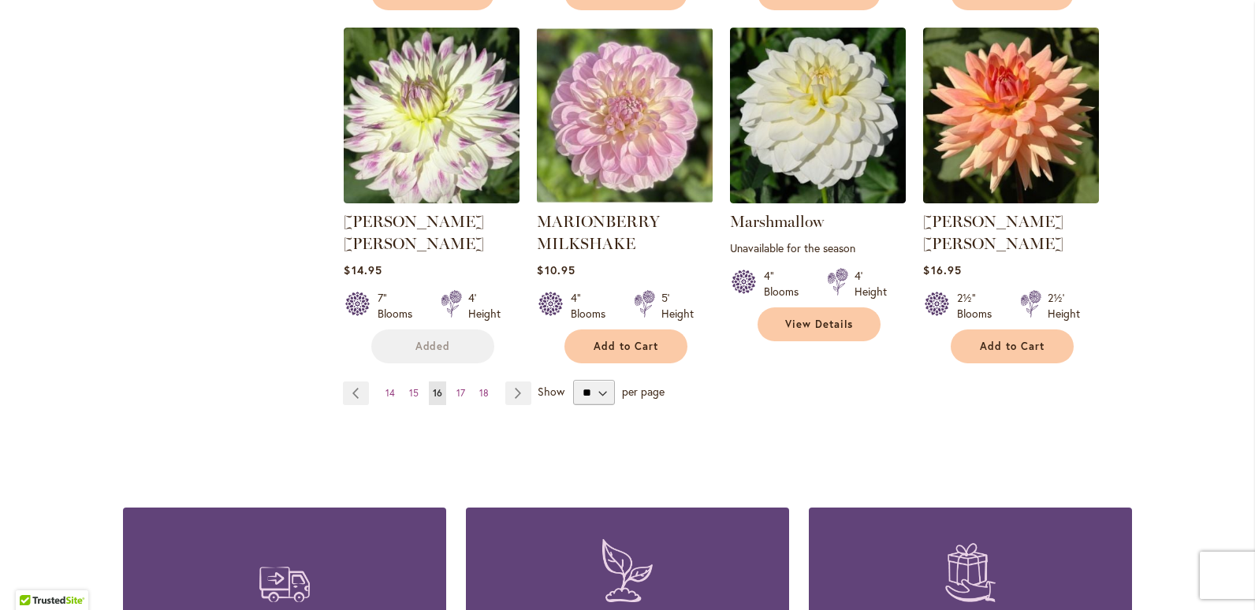
scroll to position [1419, 0]
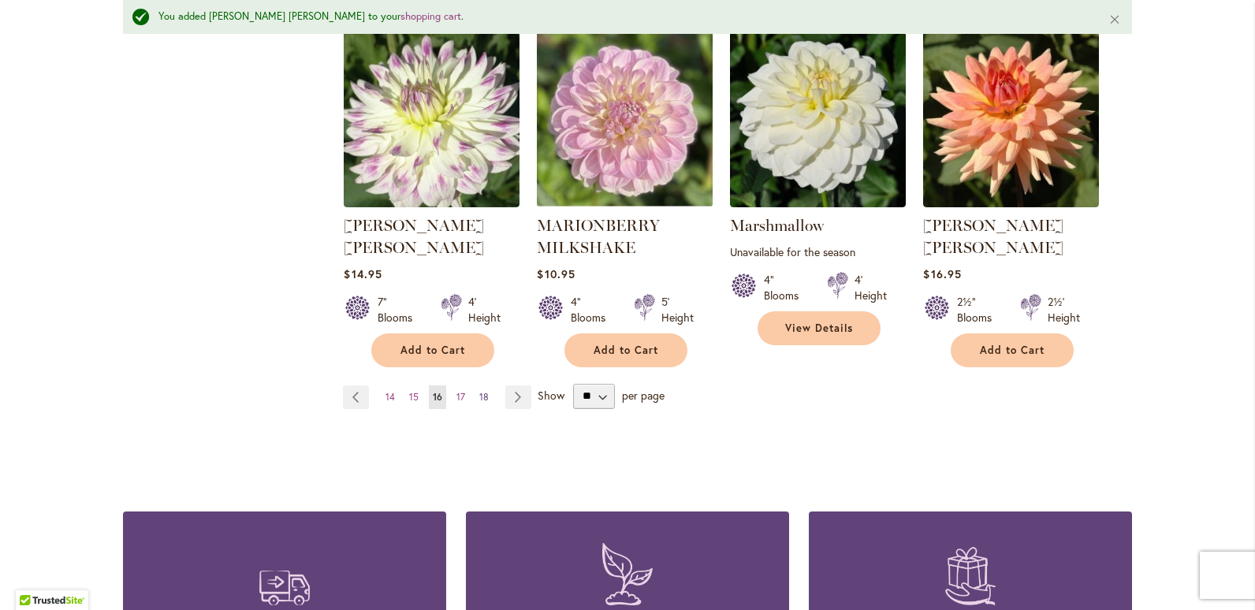
click at [479, 391] on span "18" at bounding box center [483, 397] width 9 height 12
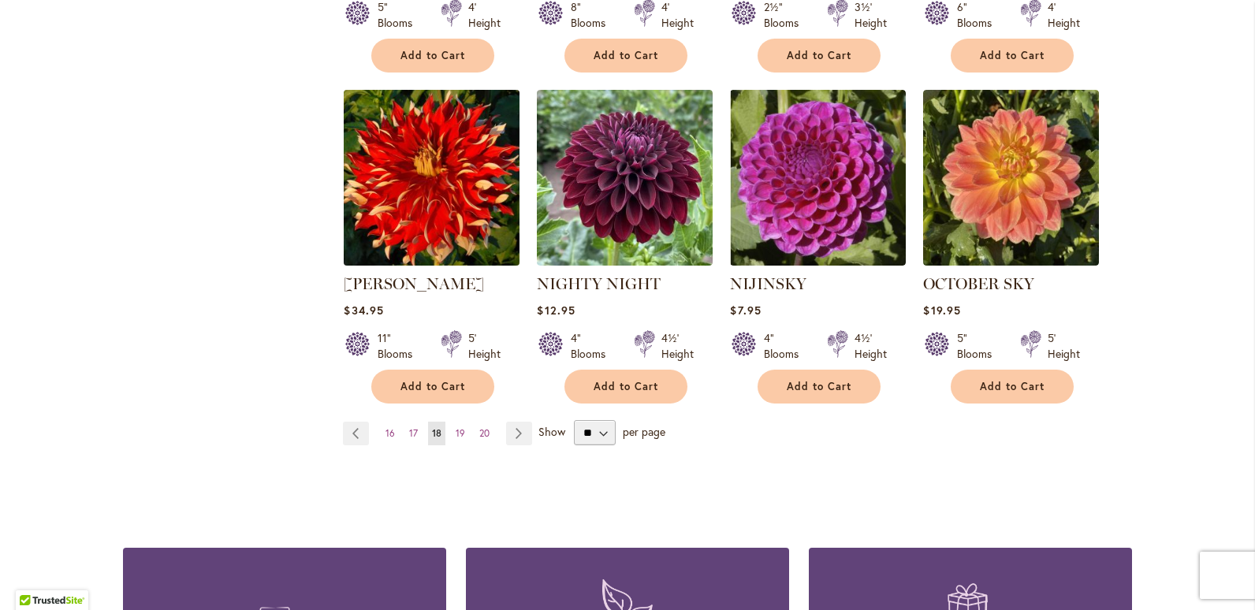
scroll to position [1340, 0]
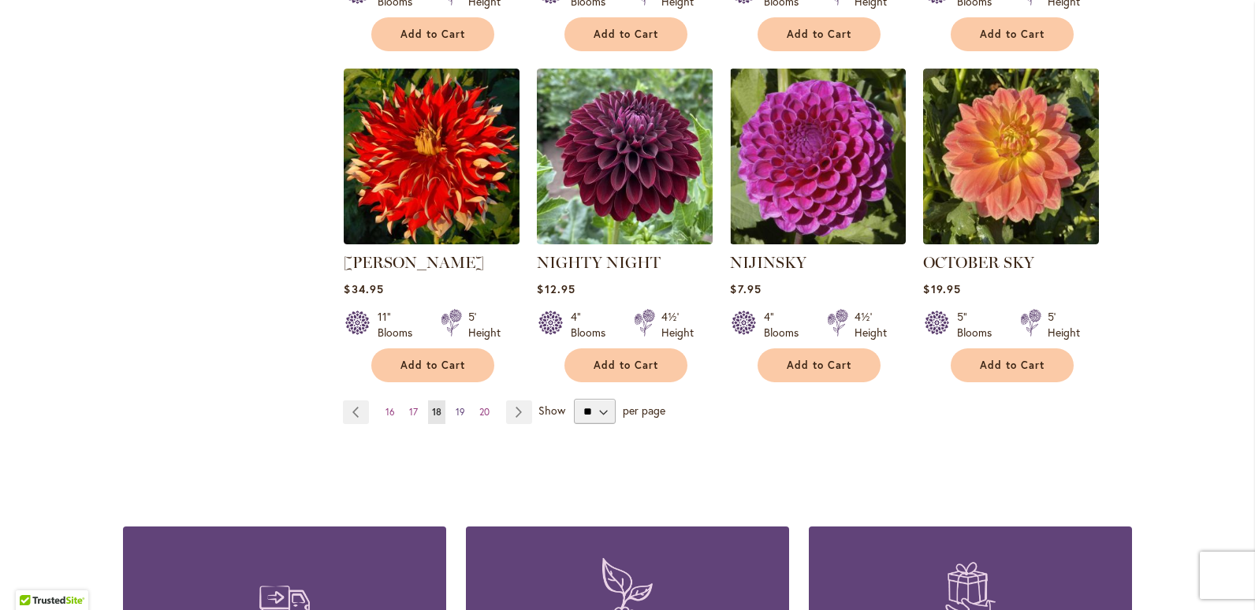
click at [456, 406] on span "19" at bounding box center [460, 412] width 9 height 12
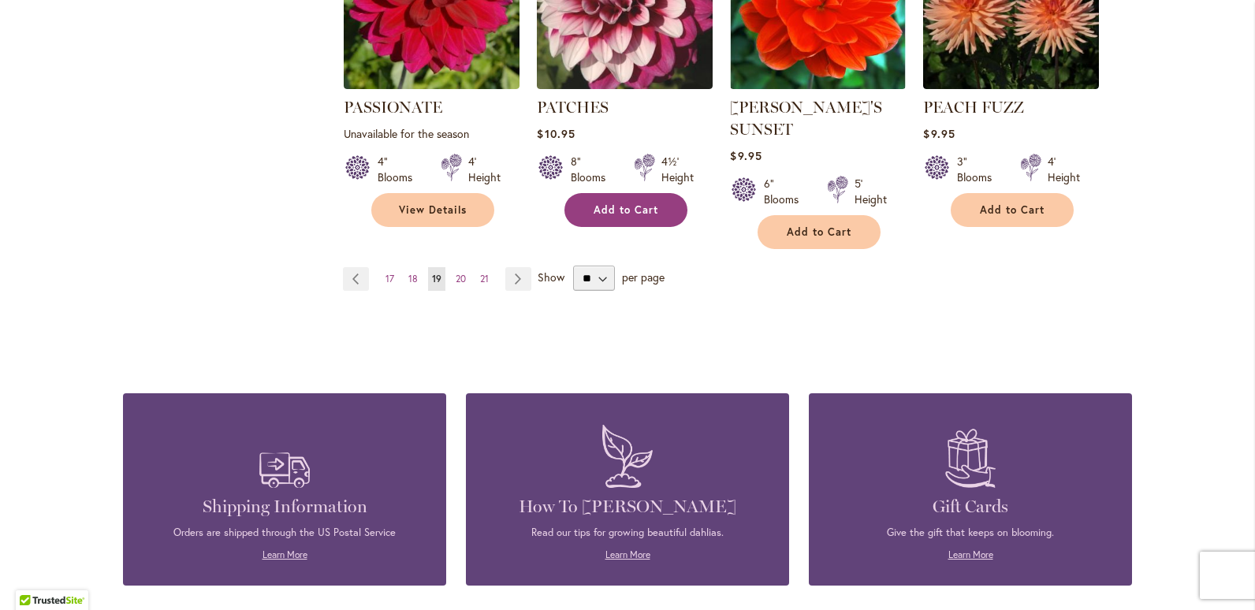
scroll to position [1498, 0]
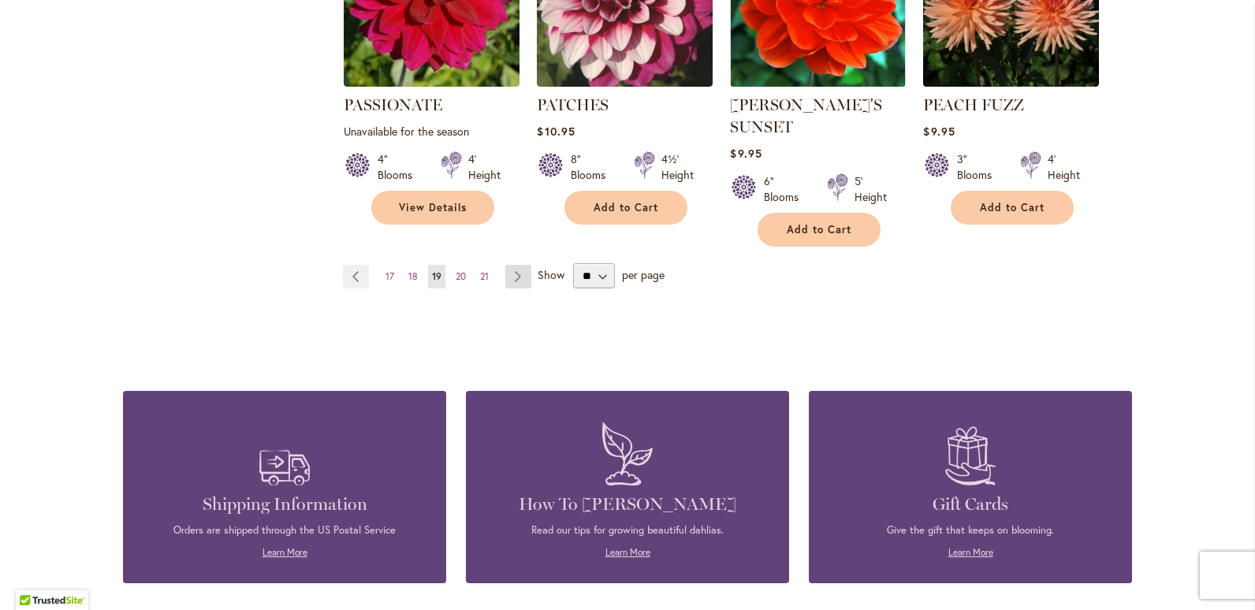
click at [511, 265] on link "Page Next" at bounding box center [518, 277] width 26 height 24
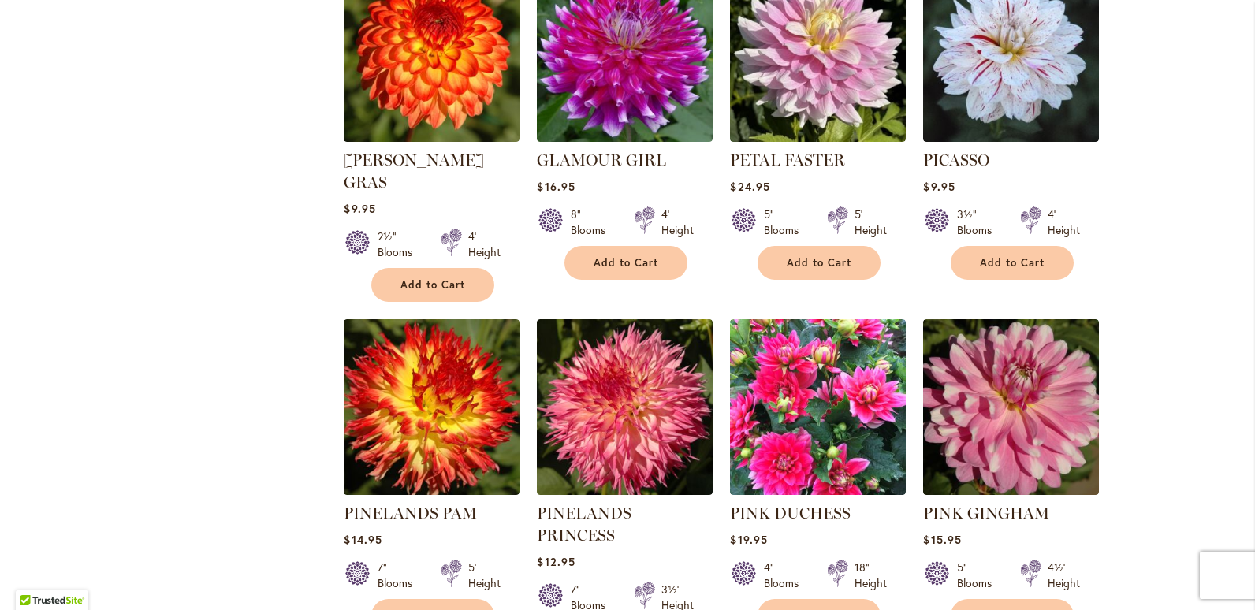
scroll to position [788, 0]
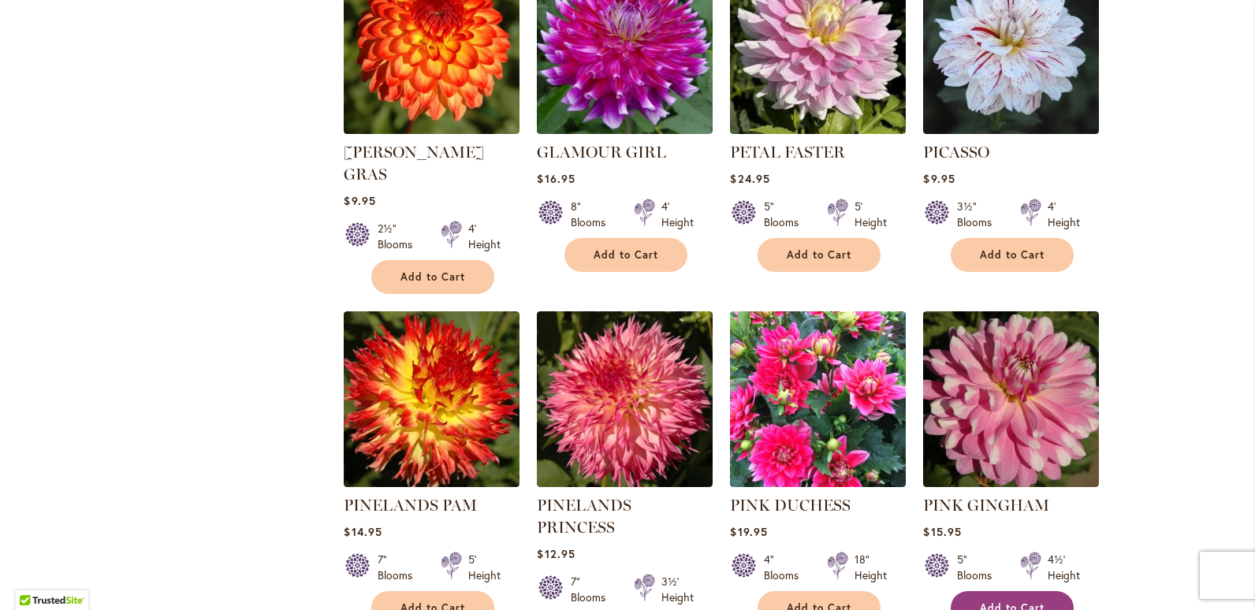
click at [967, 591] on button "Add to Cart" at bounding box center [1012, 608] width 123 height 34
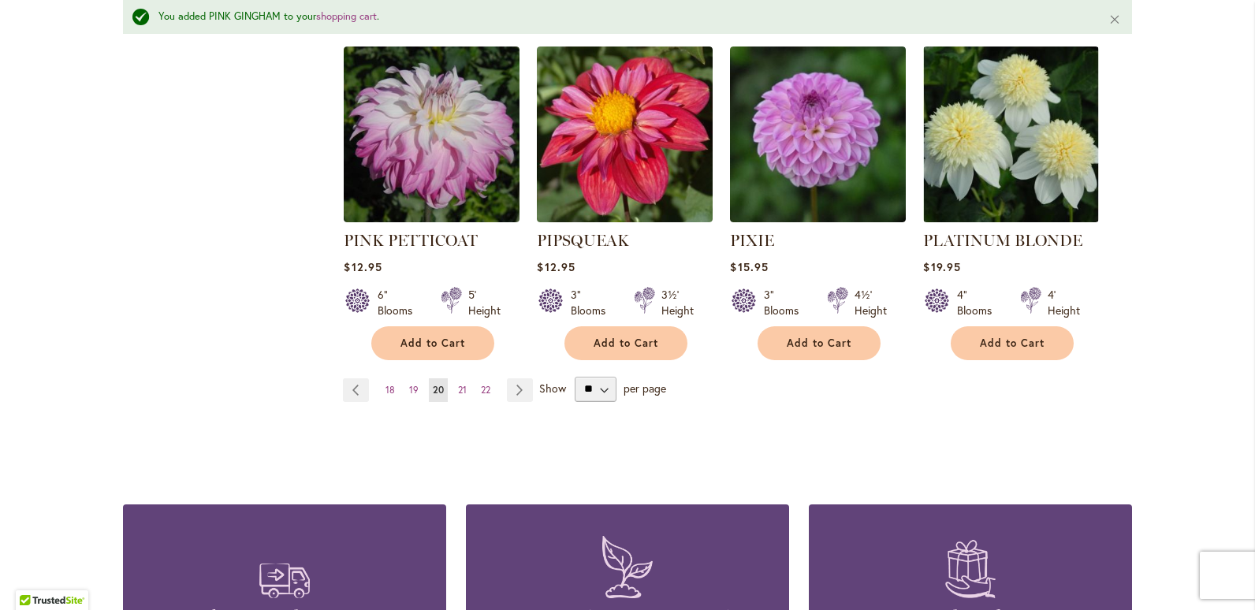
scroll to position [1461, 0]
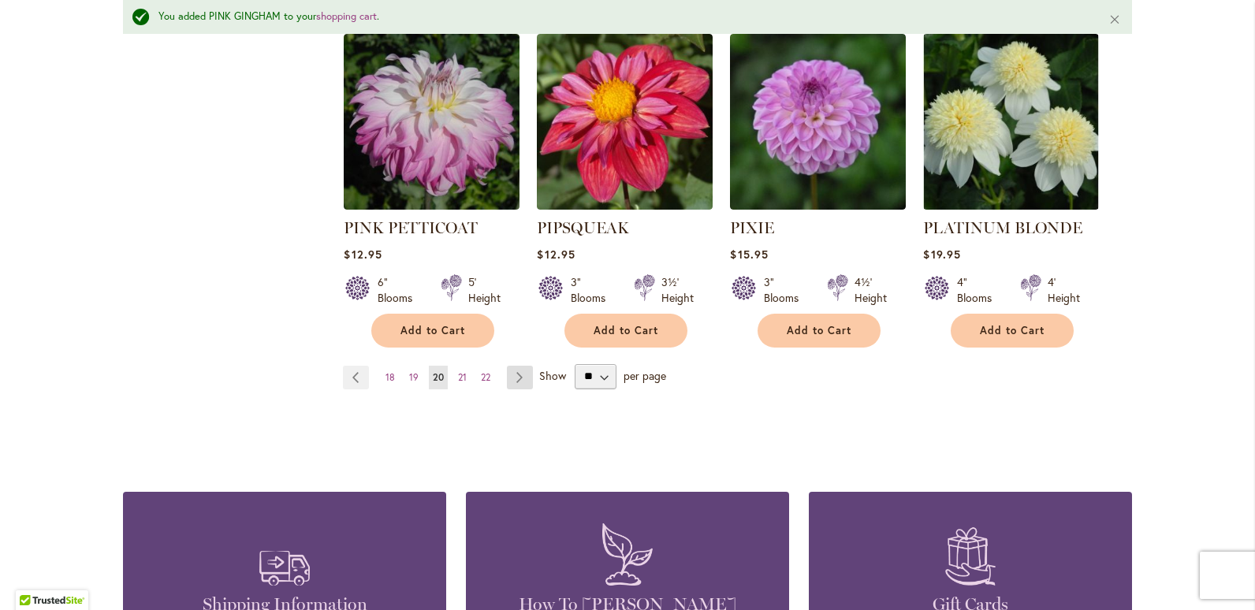
click at [512, 366] on link "Page Next" at bounding box center [520, 378] width 26 height 24
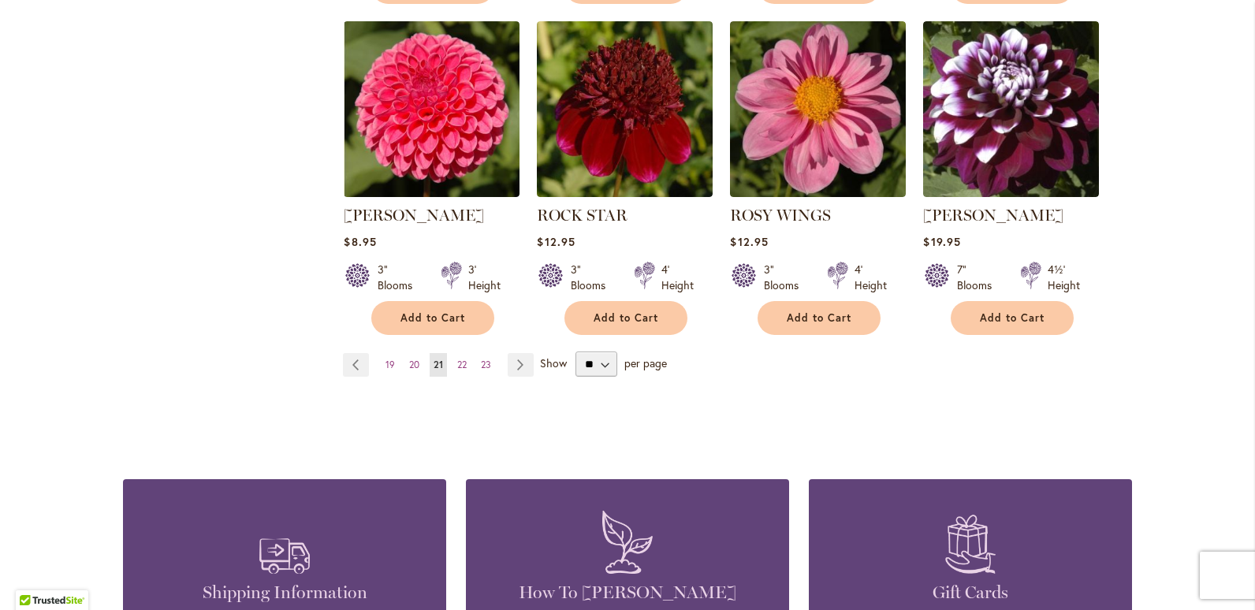
scroll to position [1419, 0]
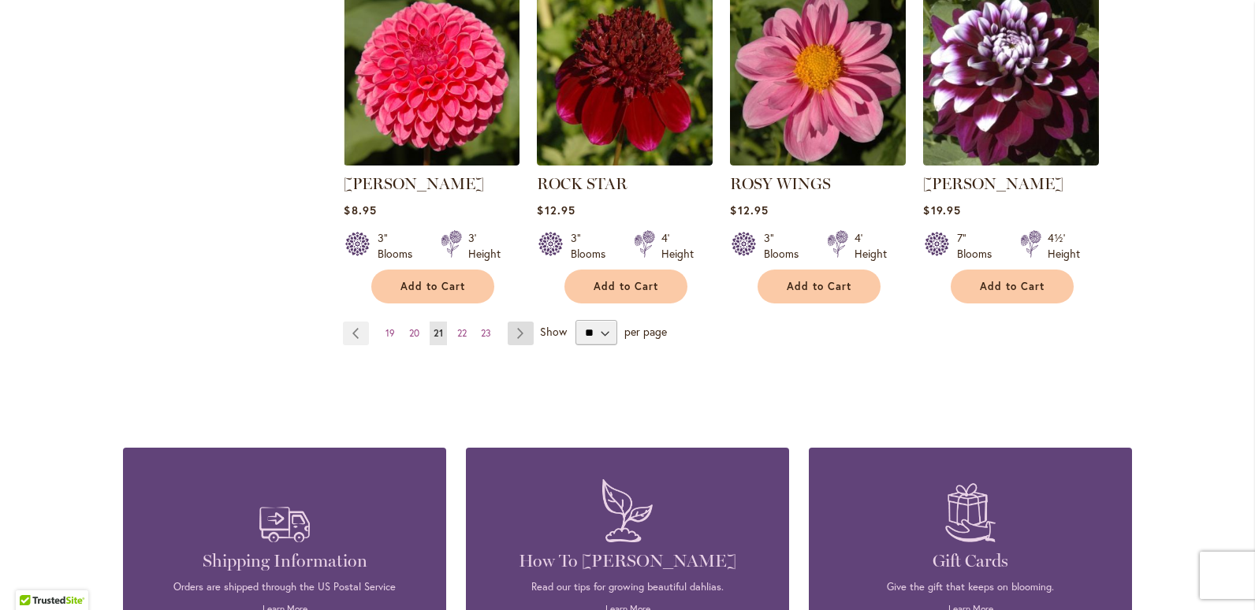
click at [519, 334] on link "Page Next" at bounding box center [521, 334] width 26 height 24
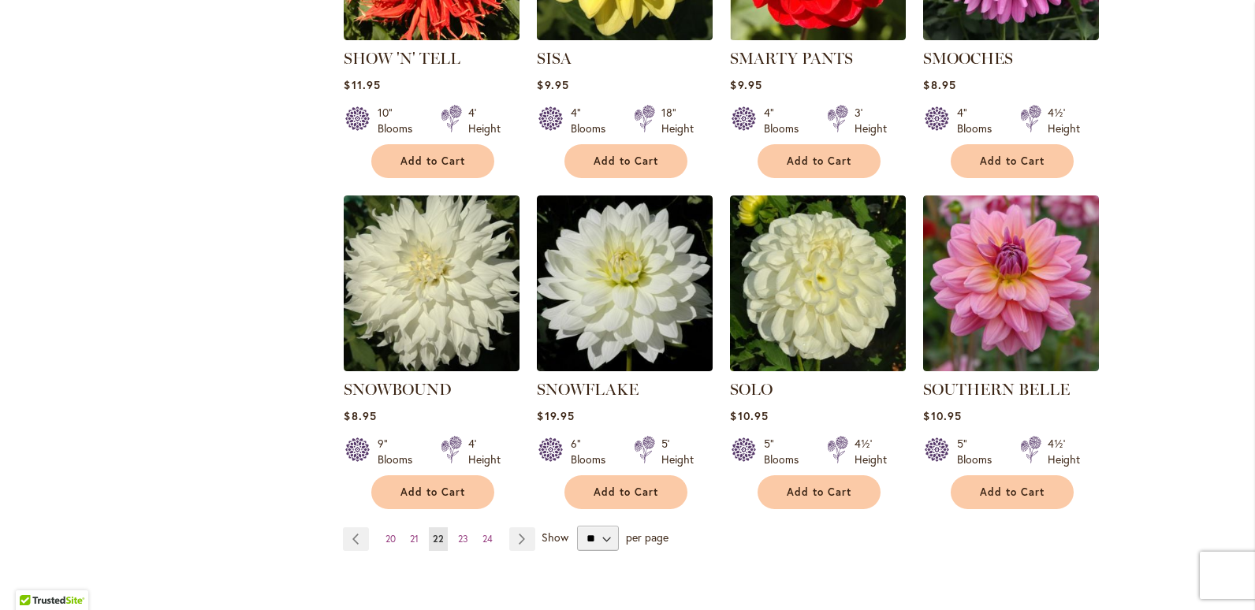
scroll to position [1261, 0]
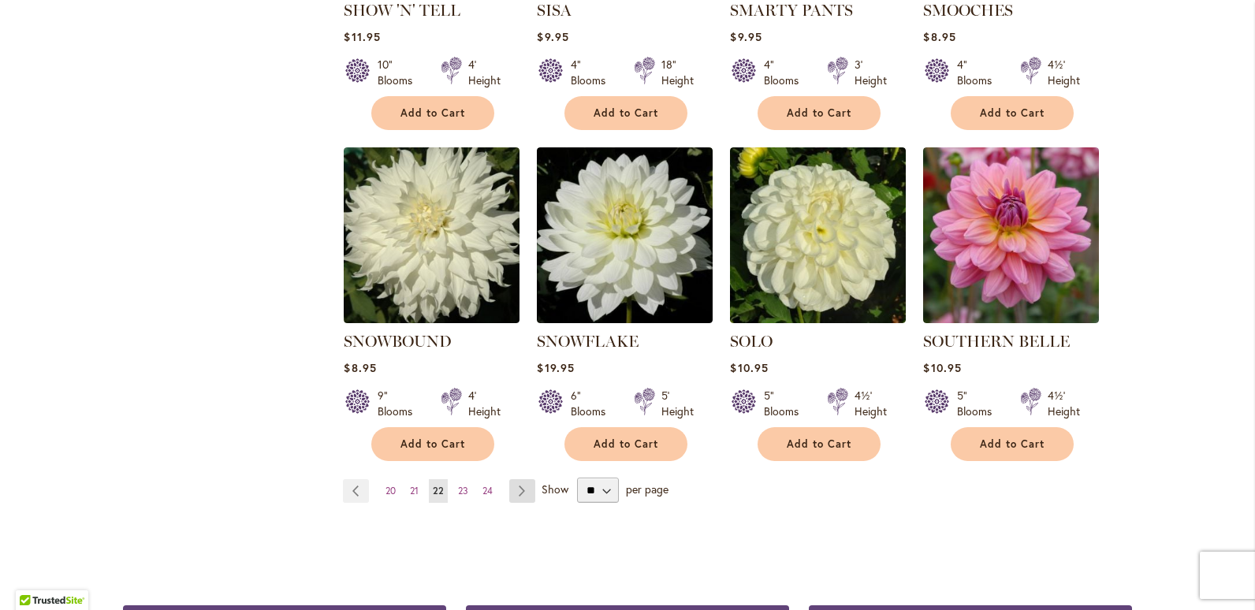
click at [524, 479] on link "Page Next" at bounding box center [522, 491] width 26 height 24
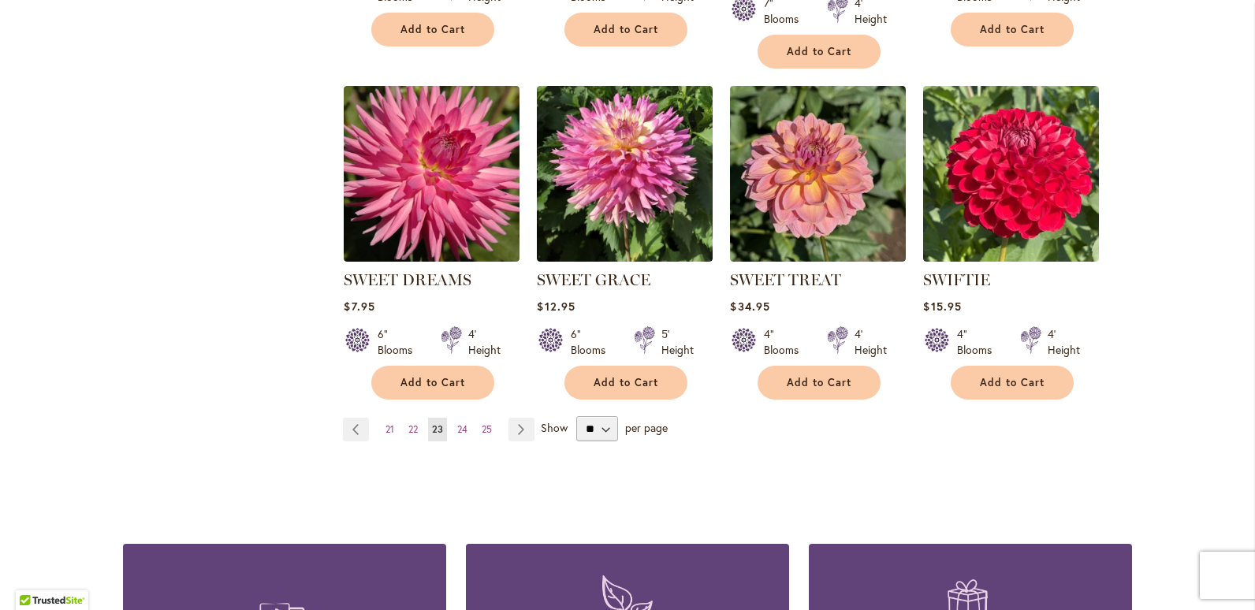
scroll to position [1340, 0]
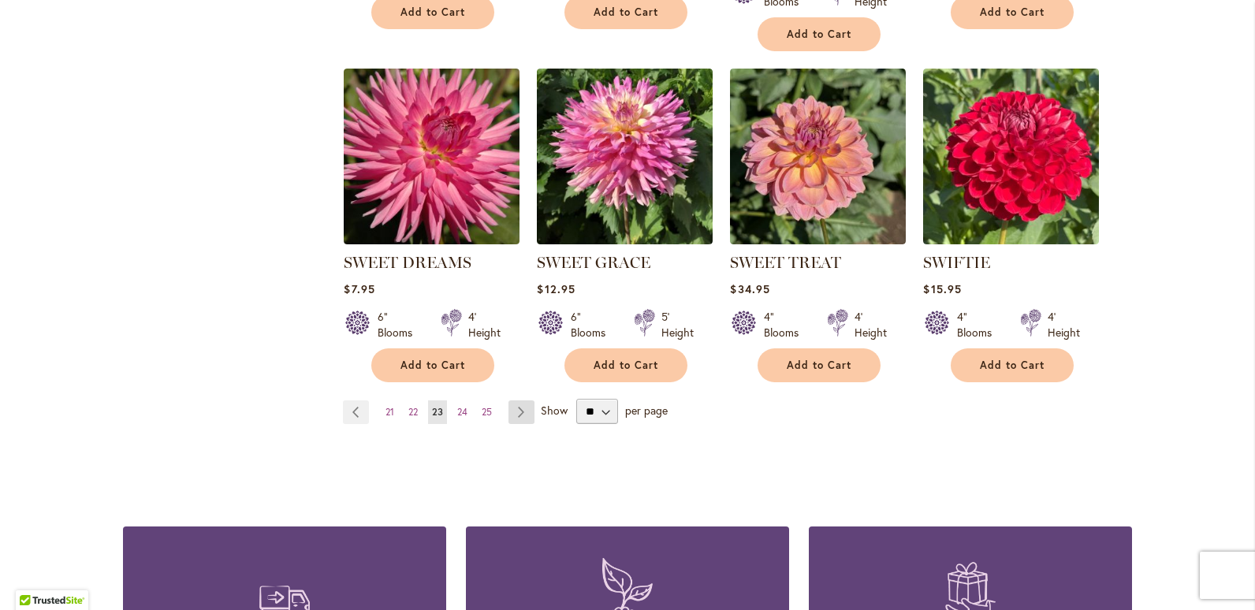
click at [516, 404] on link "Page Next" at bounding box center [521, 412] width 26 height 24
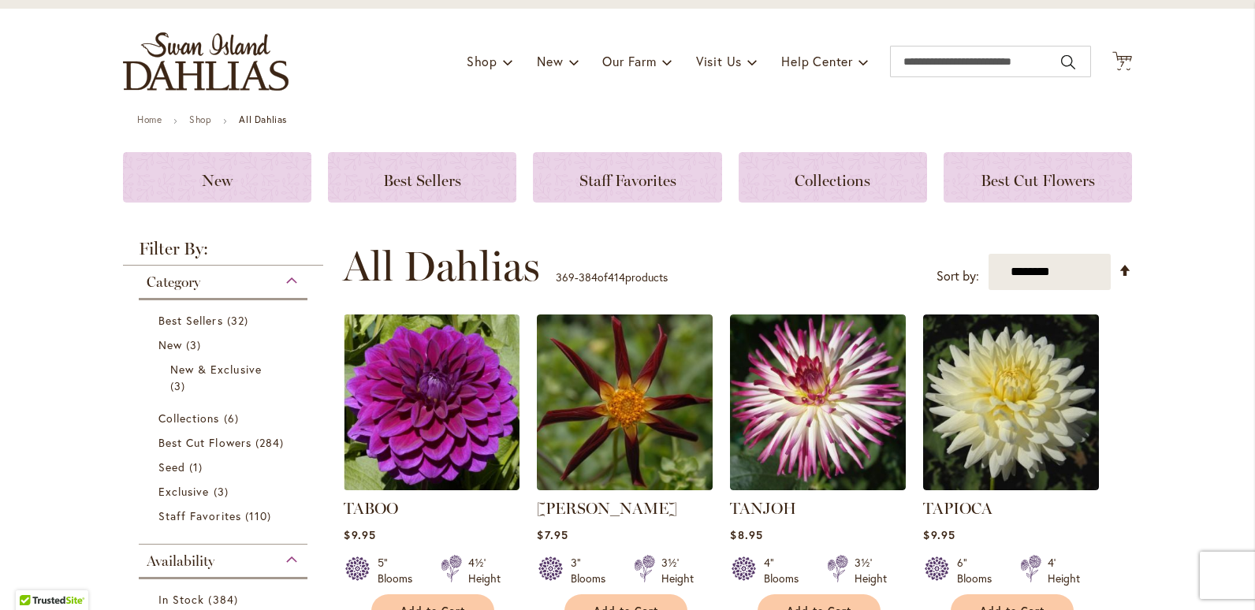
scroll to position [158, 0]
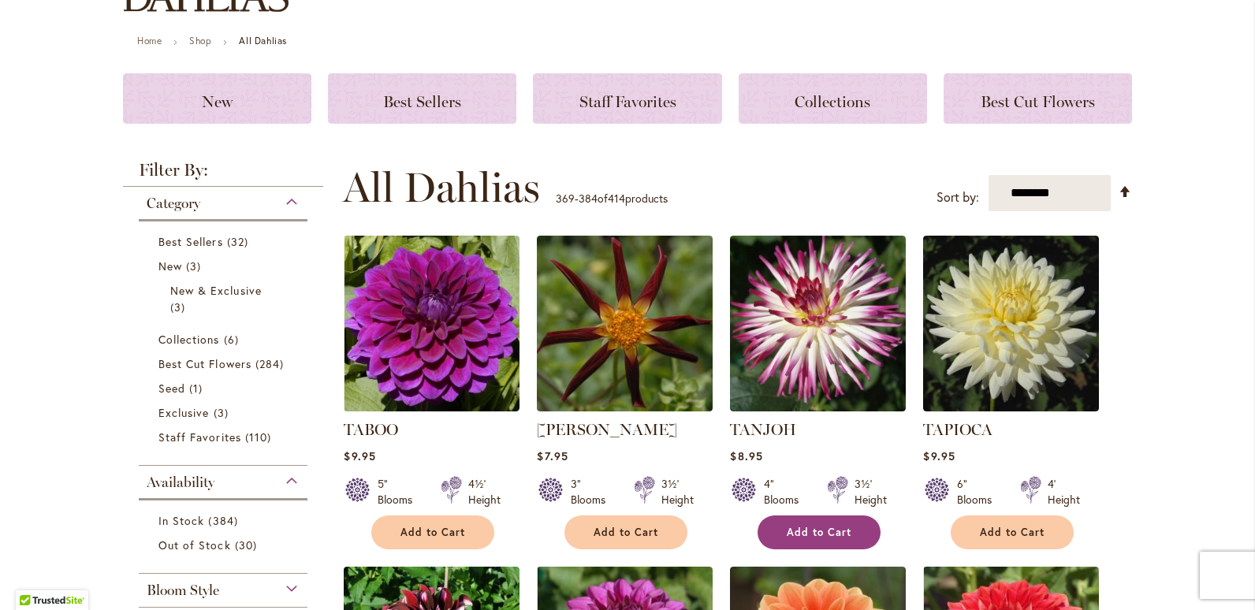
click at [777, 531] on button "Add to Cart" at bounding box center [819, 533] width 123 height 34
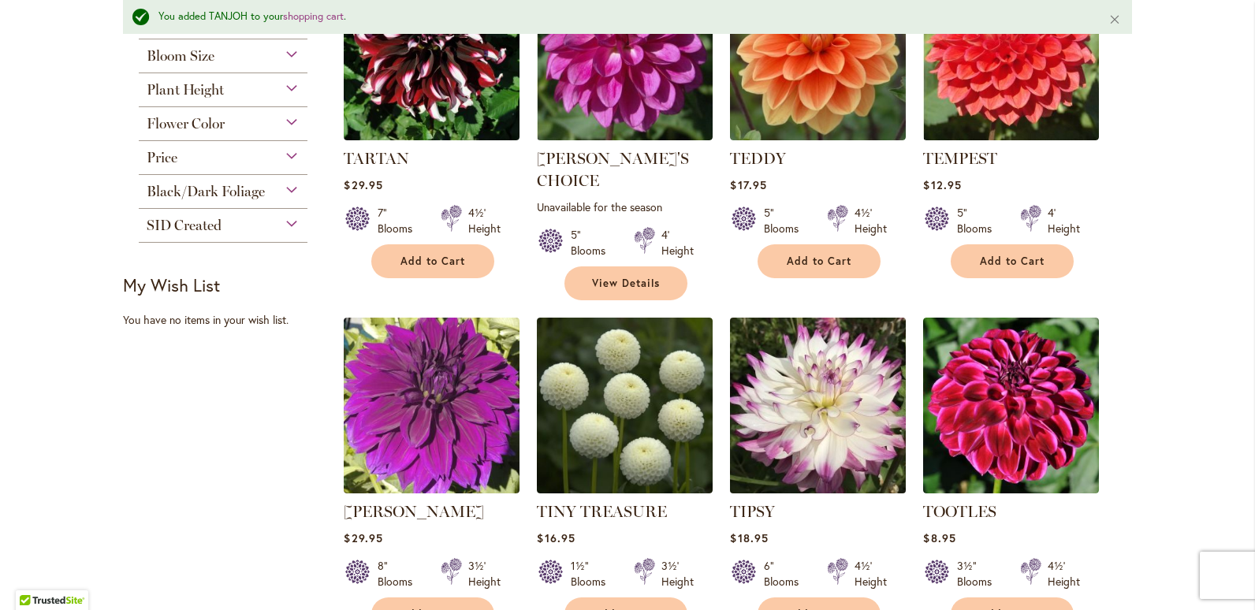
scroll to position [830, 0]
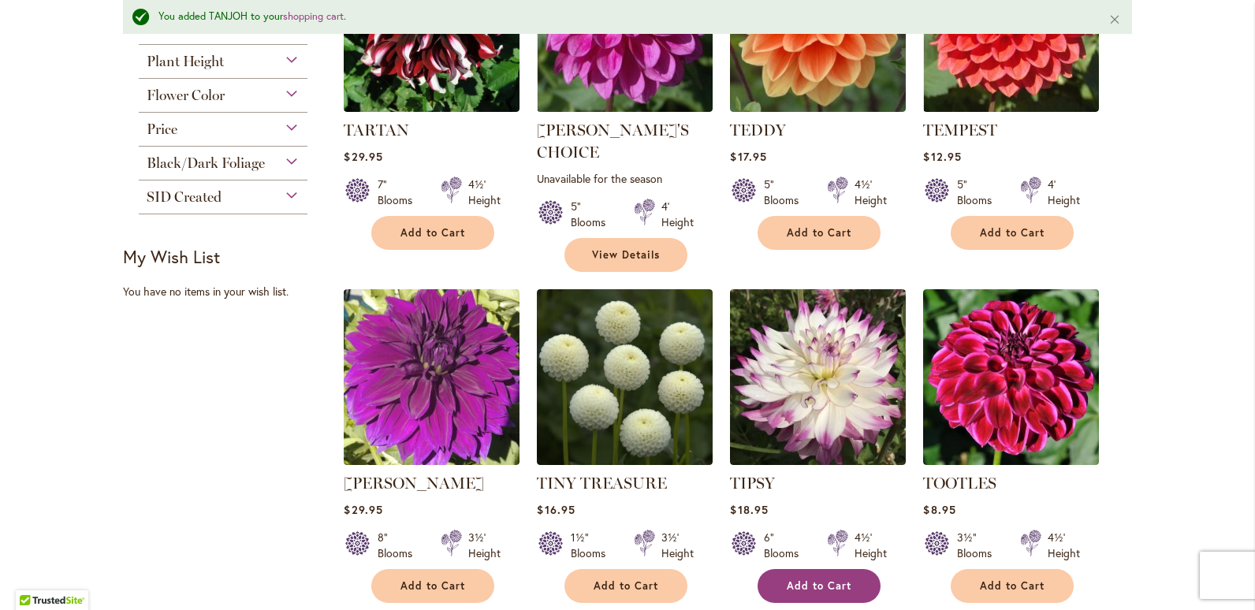
click at [787, 579] on span "Add to Cart" at bounding box center [819, 585] width 65 height 13
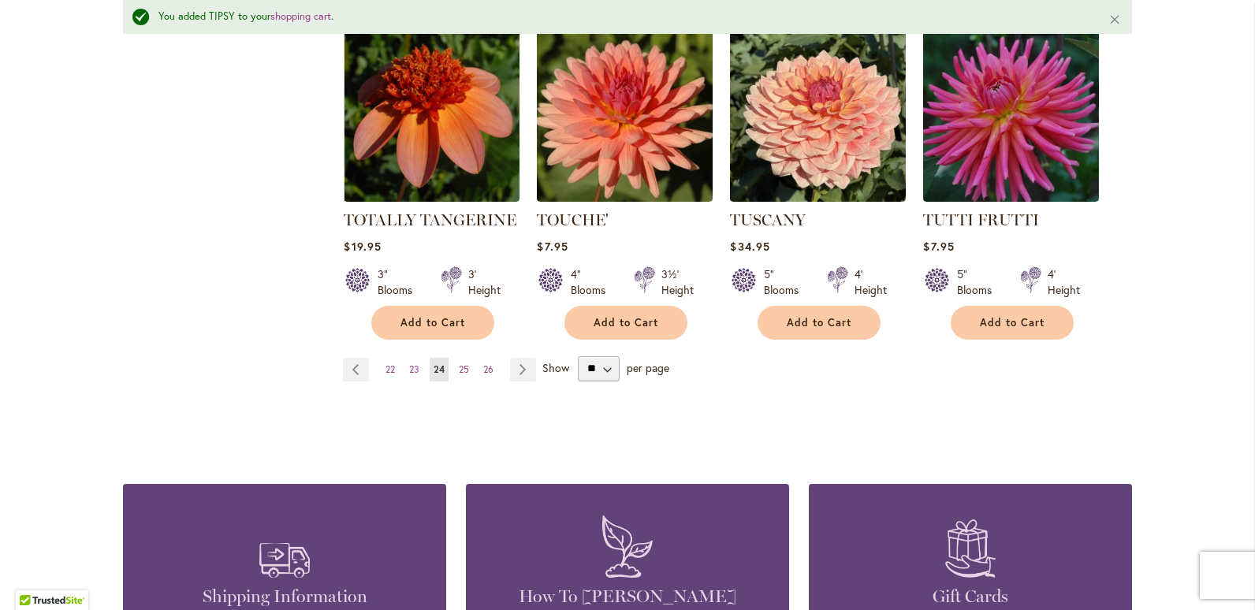
scroll to position [1461, 0]
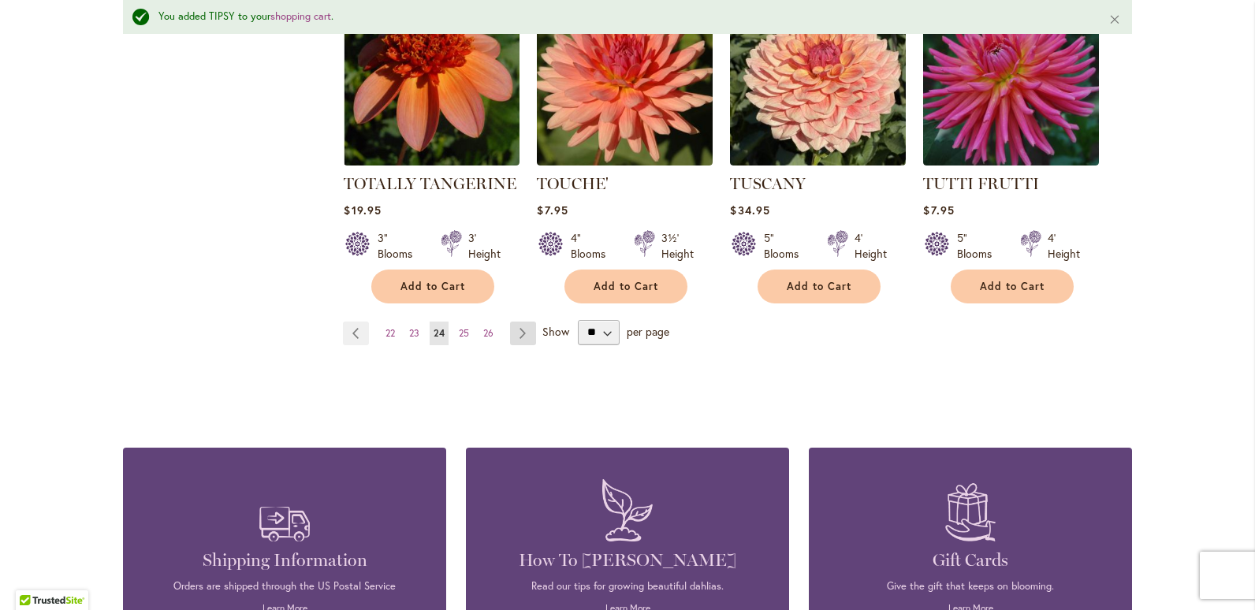
click at [517, 322] on link "Page Next" at bounding box center [523, 334] width 26 height 24
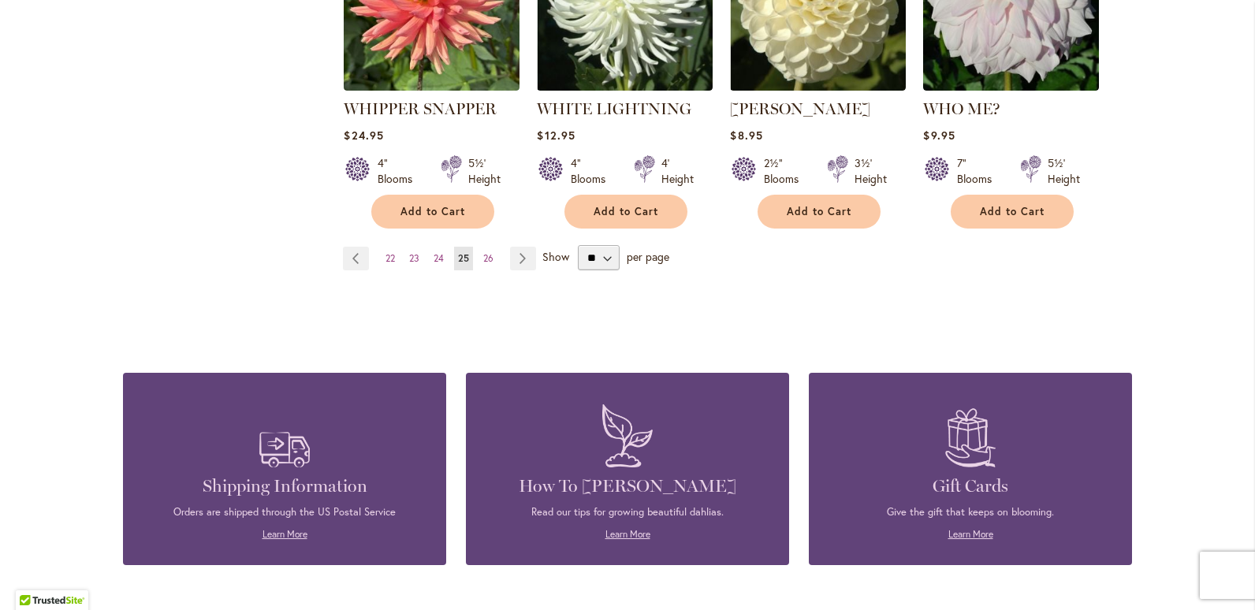
scroll to position [1498, 0]
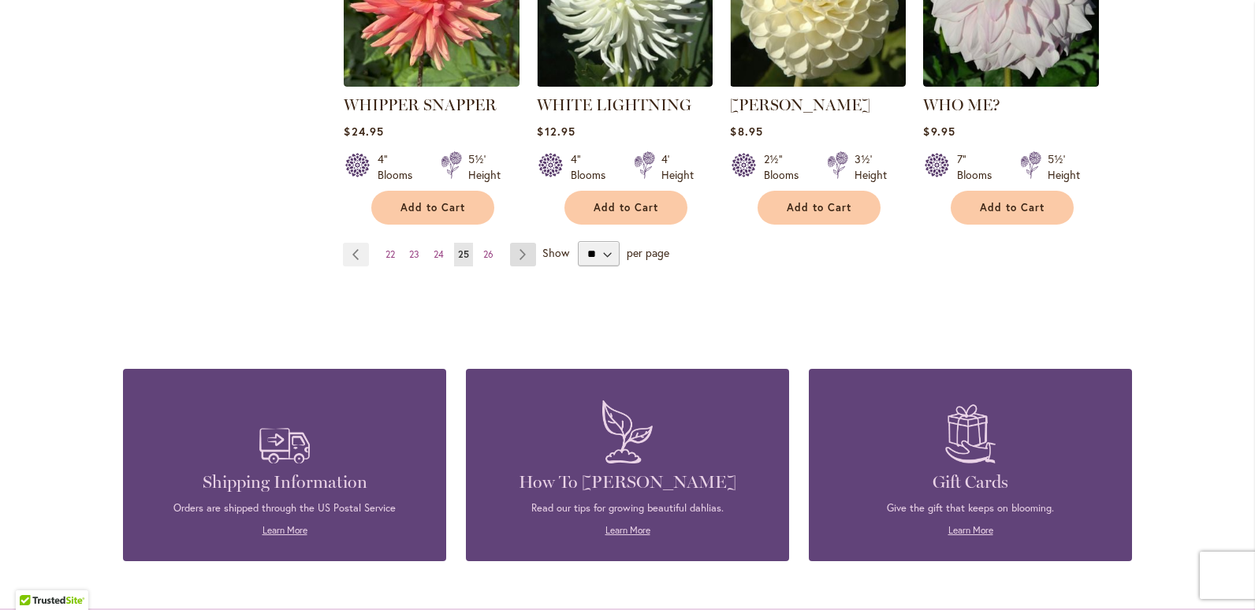
click at [520, 243] on link "Page Next" at bounding box center [523, 255] width 26 height 24
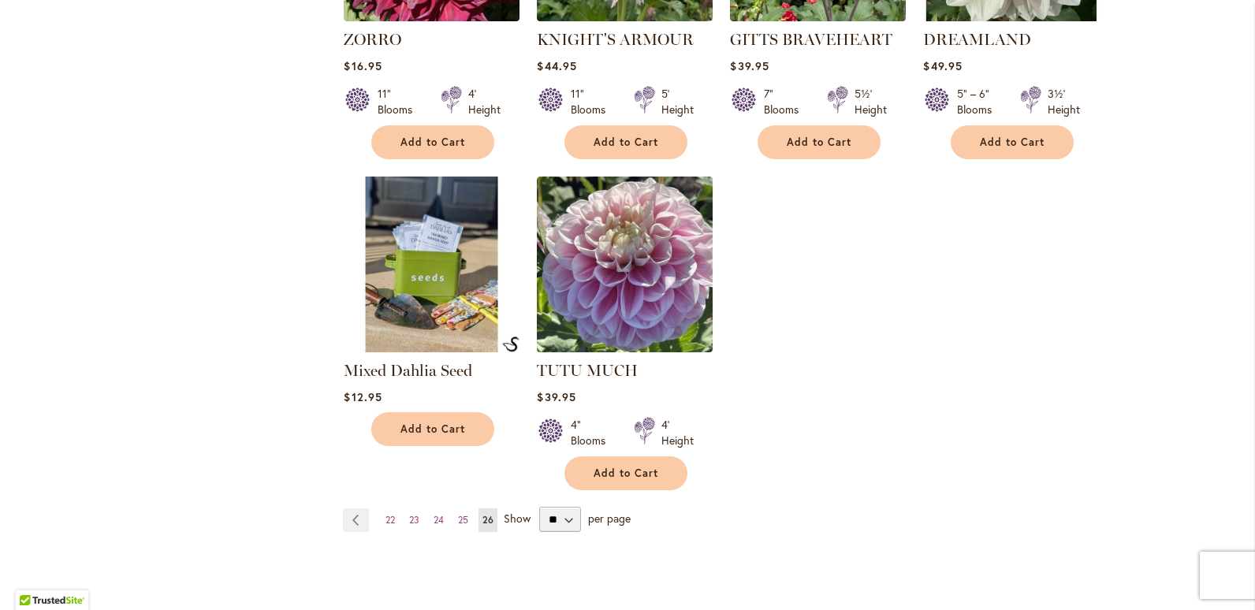
scroll to position [1261, 0]
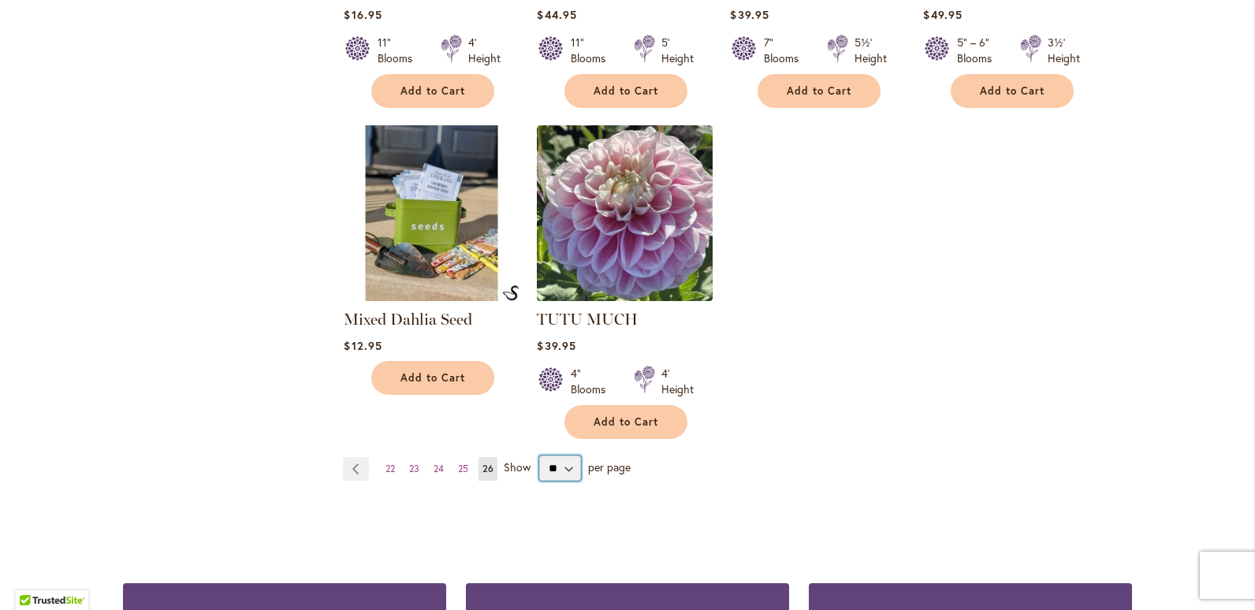
click at [560, 465] on select "** ** ** **" at bounding box center [560, 468] width 42 height 25
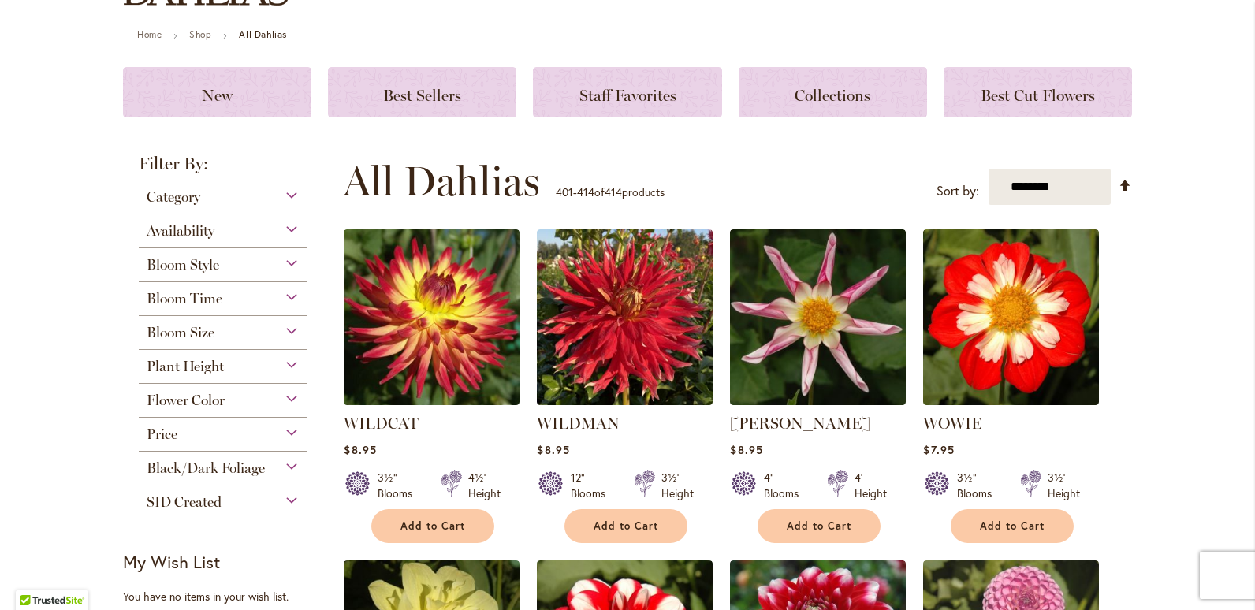
scroll to position [0, 0]
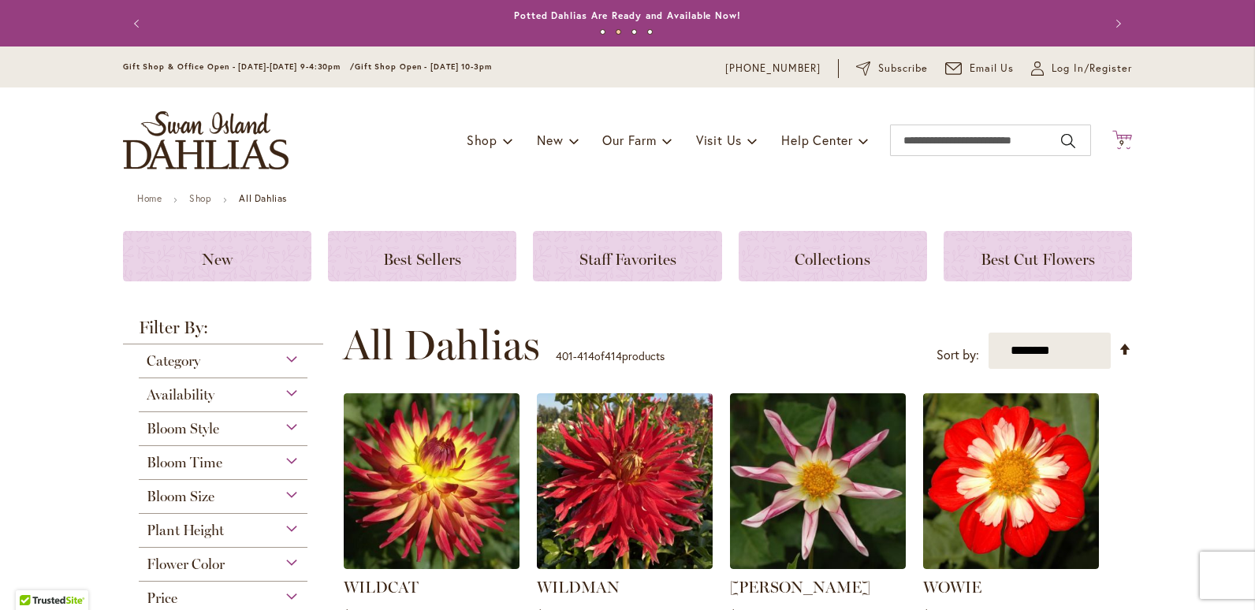
click at [1117, 138] on icon at bounding box center [1122, 139] width 20 height 19
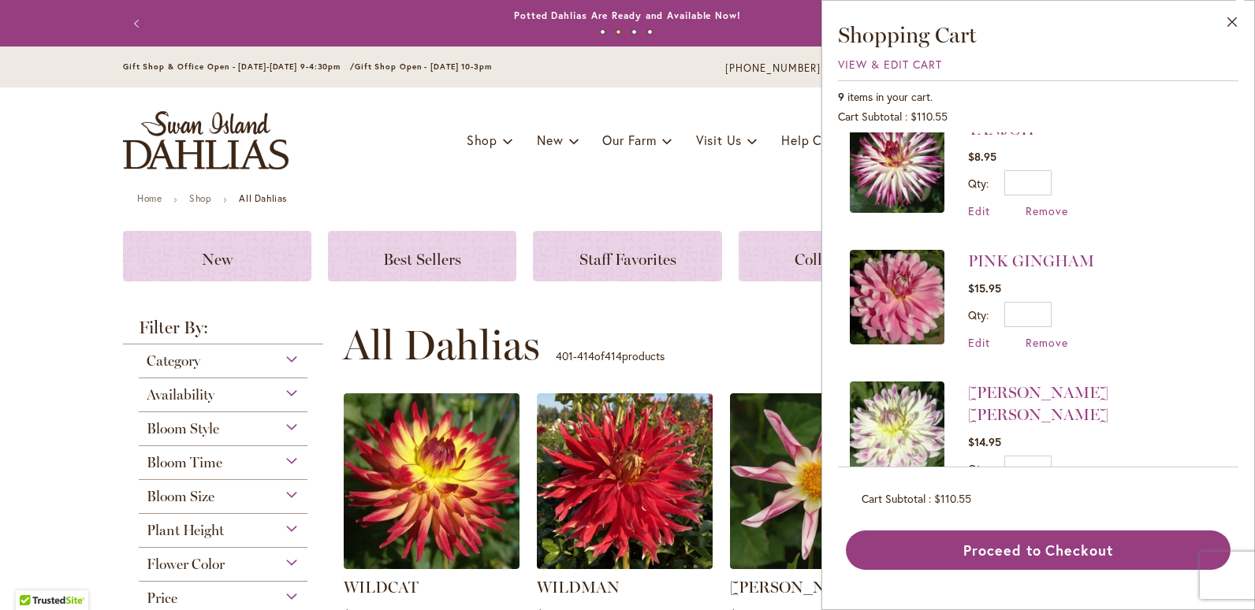
scroll to position [79, 0]
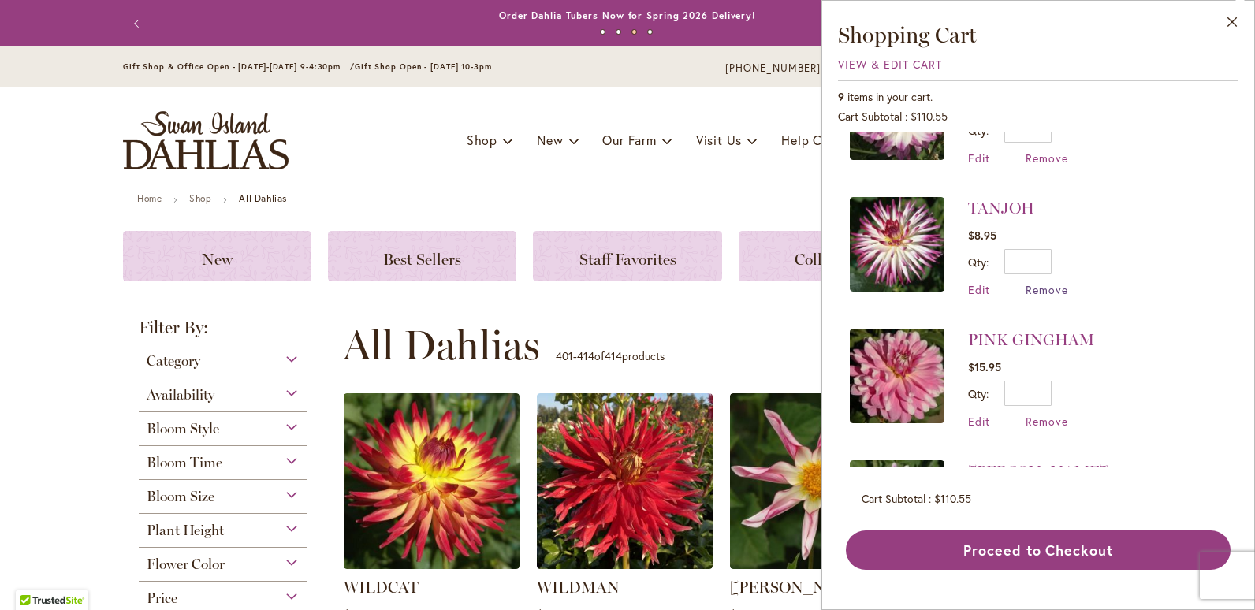
click at [1030, 290] on span "Remove" at bounding box center [1047, 289] width 43 height 15
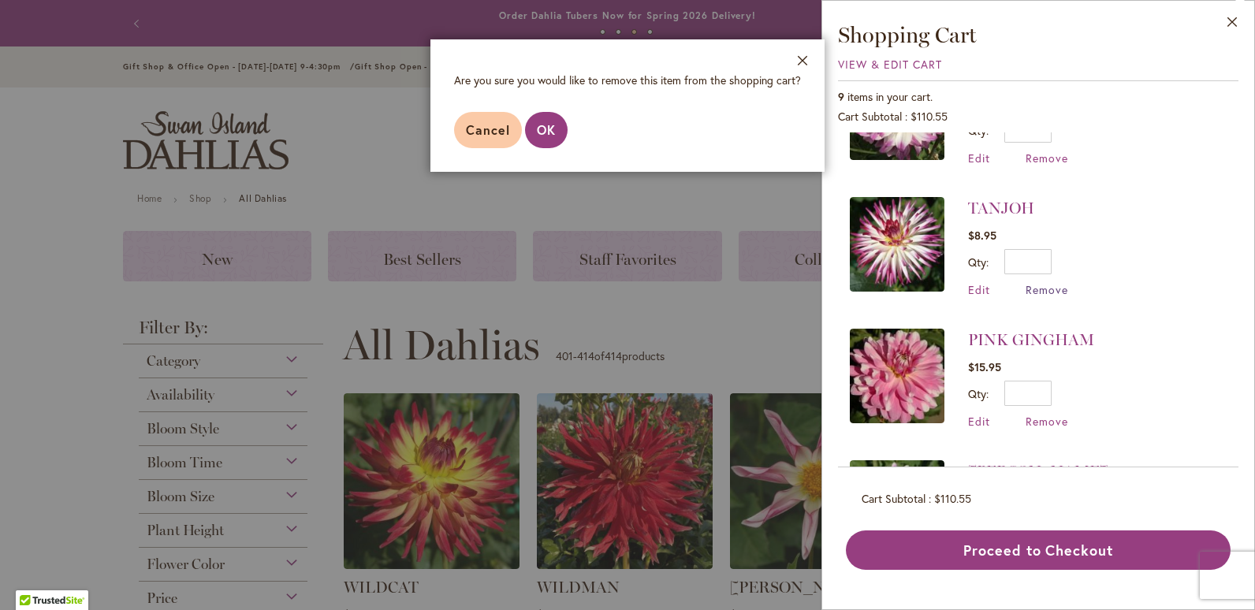
click at [1037, 292] on span "Remove" at bounding box center [1047, 289] width 43 height 15
click at [1033, 291] on span "Remove" at bounding box center [1047, 289] width 43 height 15
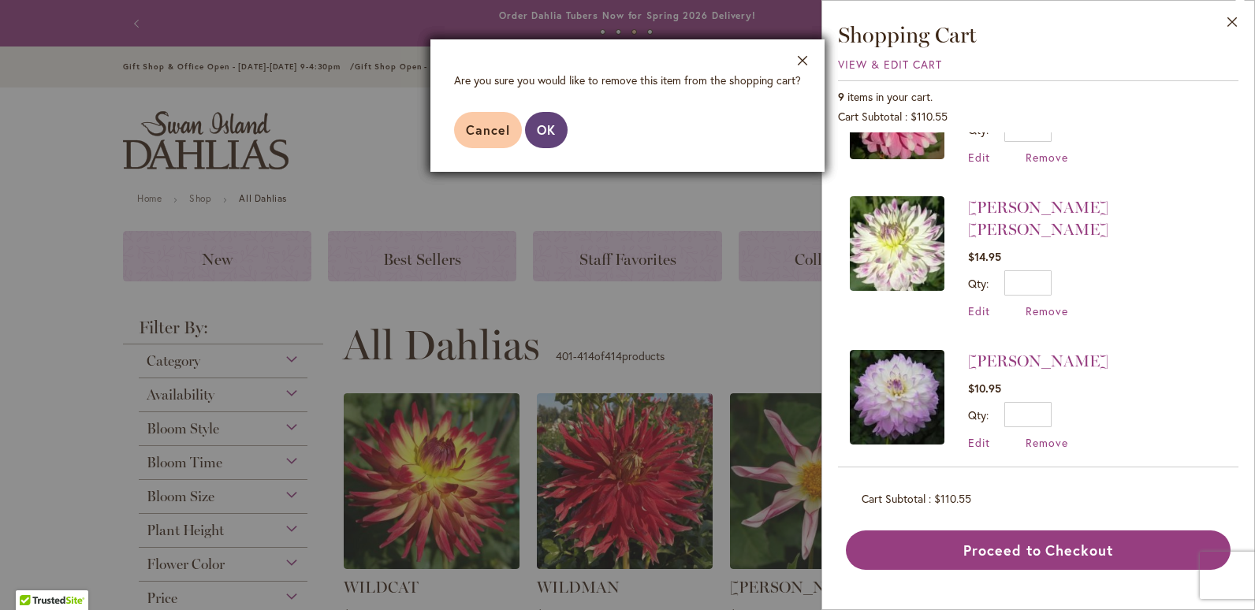
scroll to position [315, 0]
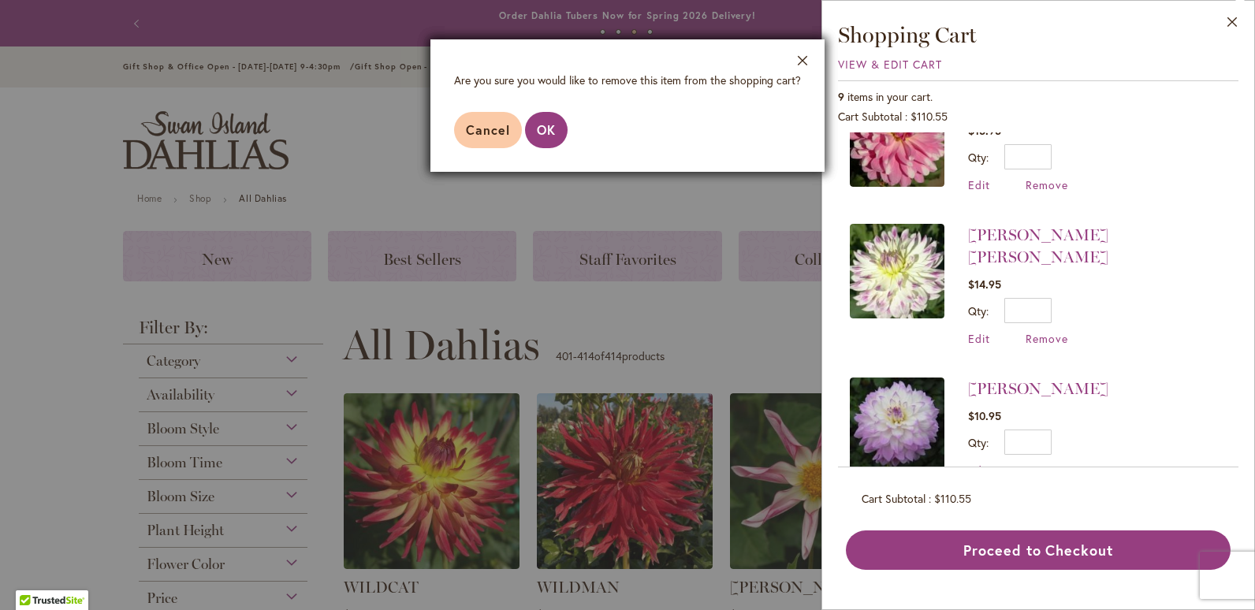
click at [907, 292] on img at bounding box center [897, 271] width 95 height 95
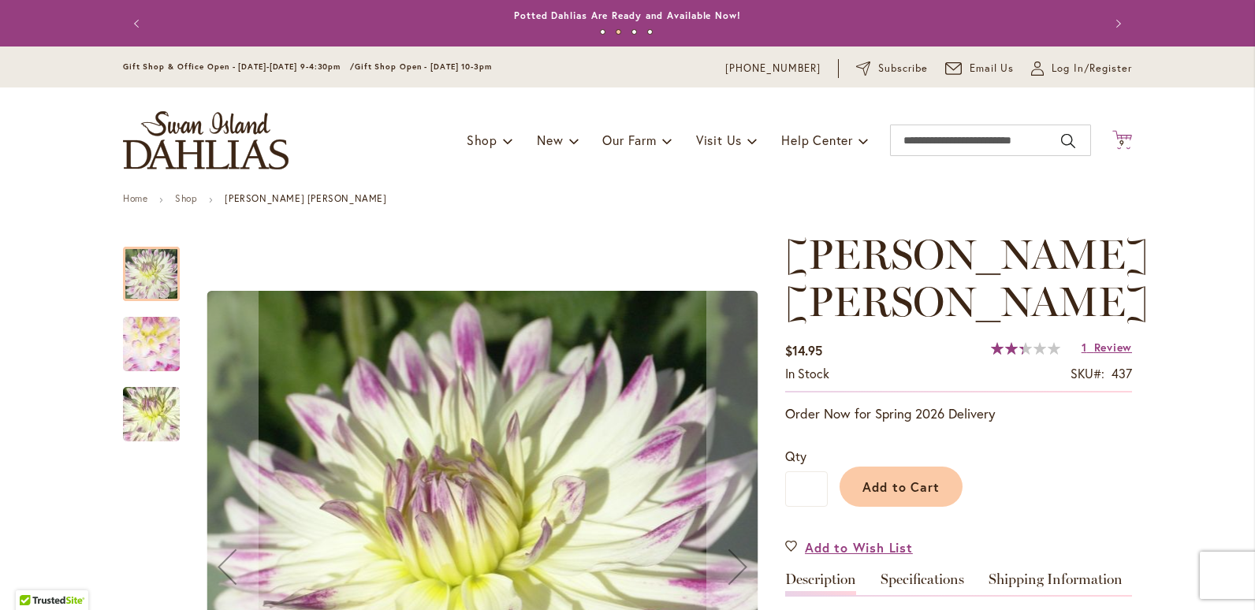
click at [1120, 138] on icon at bounding box center [1122, 139] width 20 height 19
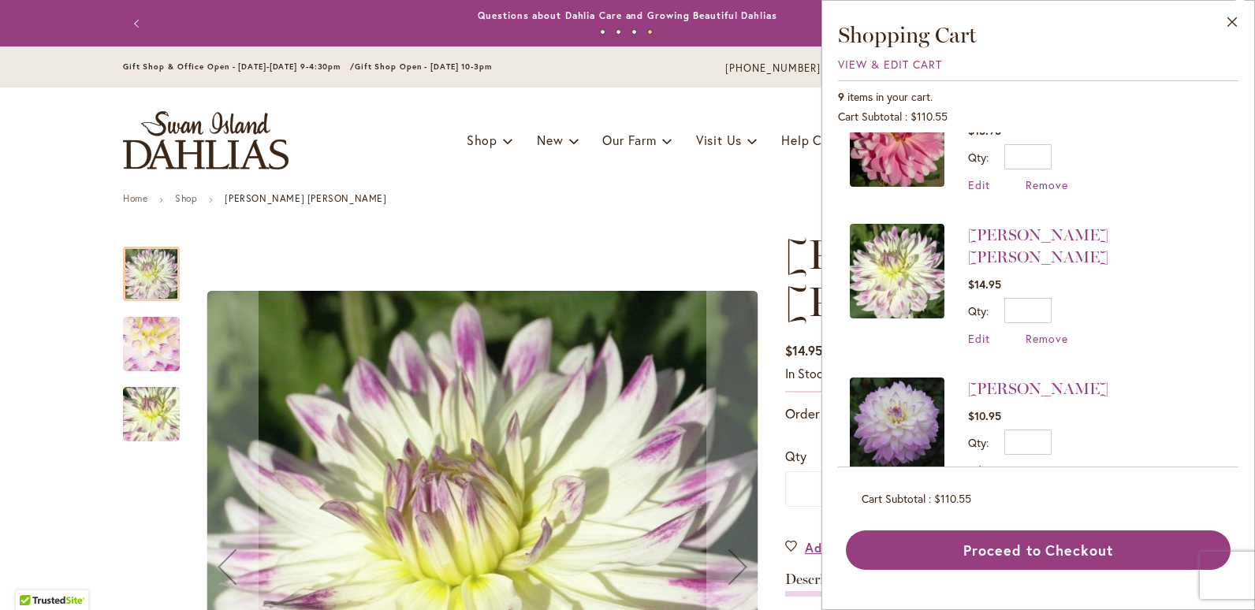
scroll to position [394, 0]
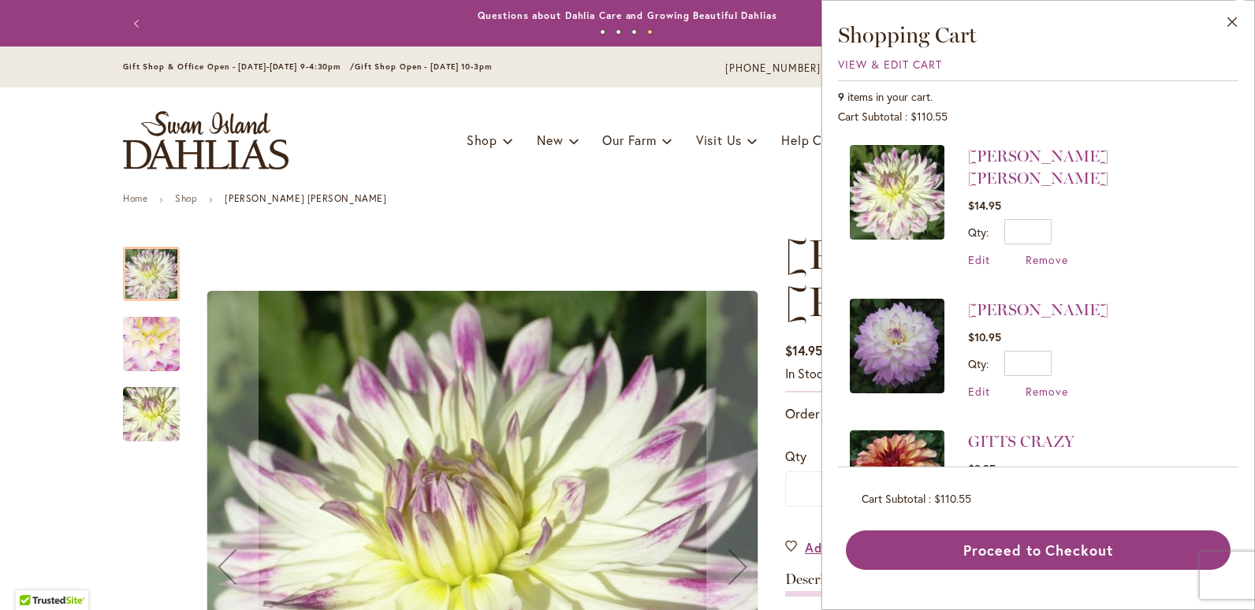
click at [913, 336] on img at bounding box center [897, 346] width 95 height 95
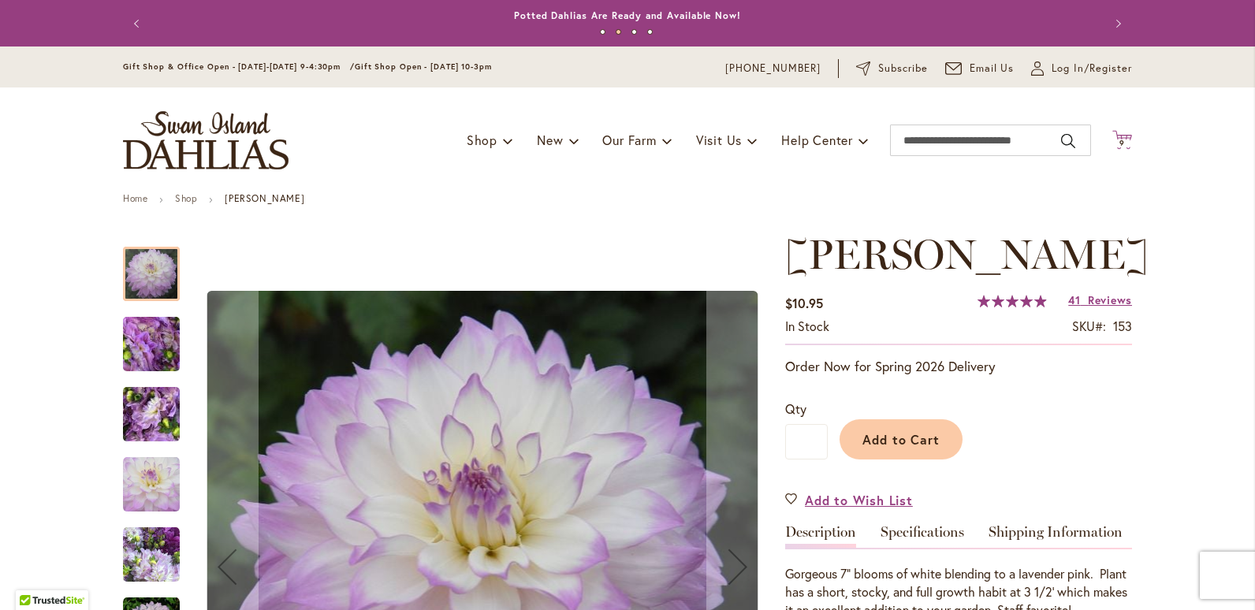
click at [1122, 135] on icon at bounding box center [1122, 139] width 20 height 19
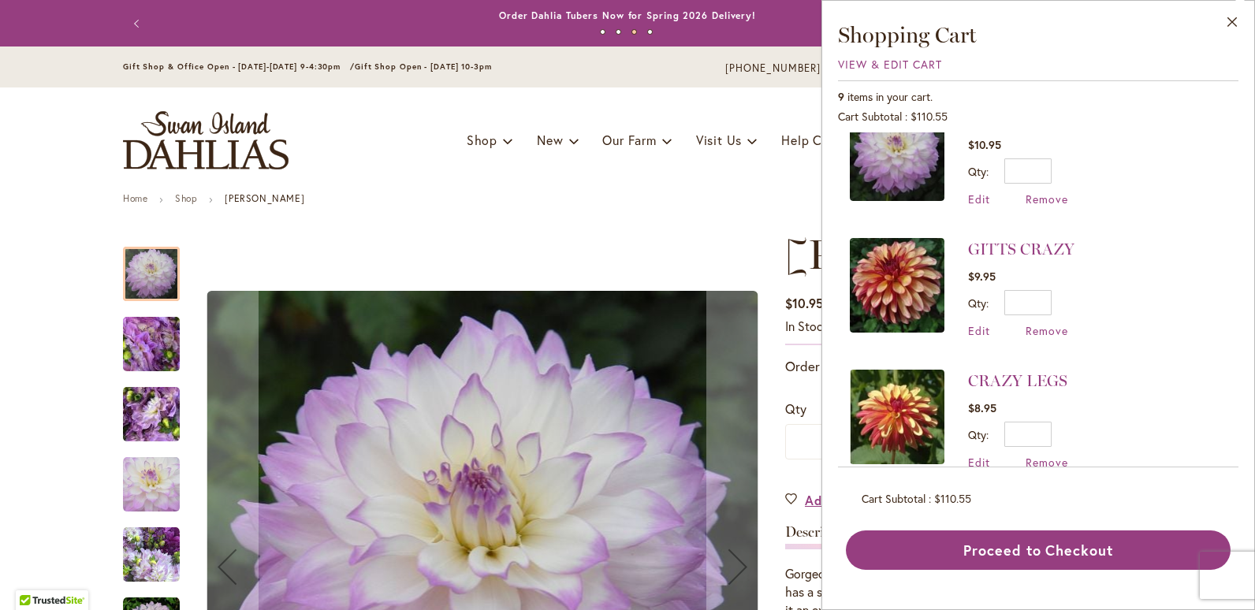
scroll to position [543, 0]
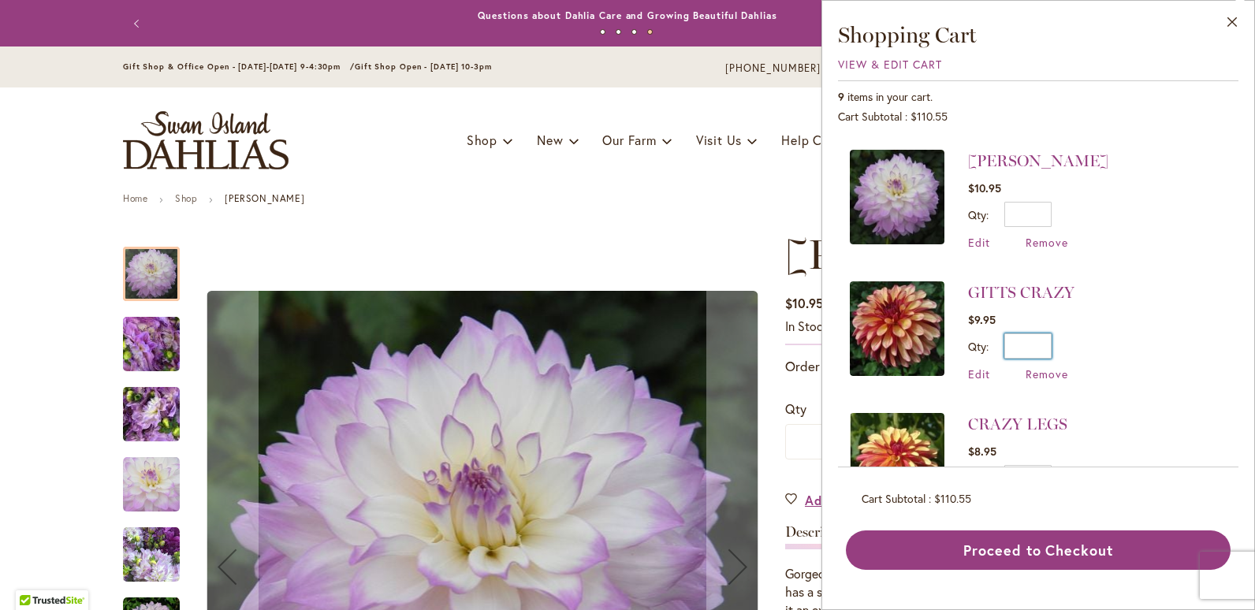
click at [1043, 333] on input "*" at bounding box center [1027, 345] width 47 height 25
type input "*"
click at [977, 367] on span "Edit" at bounding box center [979, 374] width 22 height 15
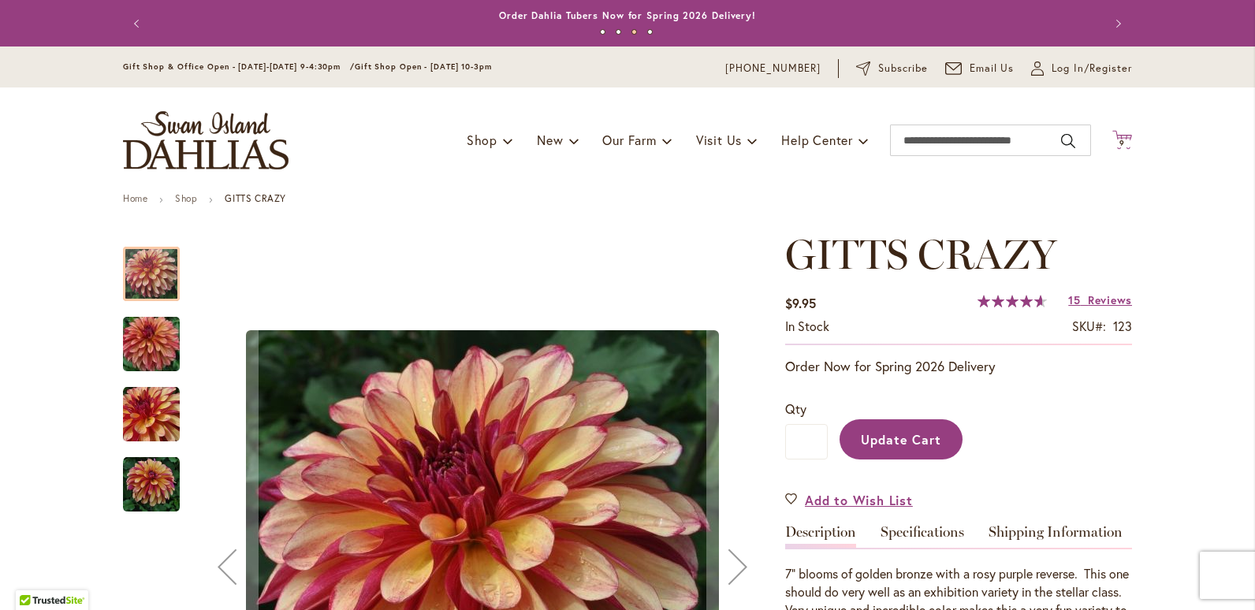
click at [1125, 131] on icon "Cart .cls-1 { fill: #231f20; }" at bounding box center [1122, 140] width 20 height 20
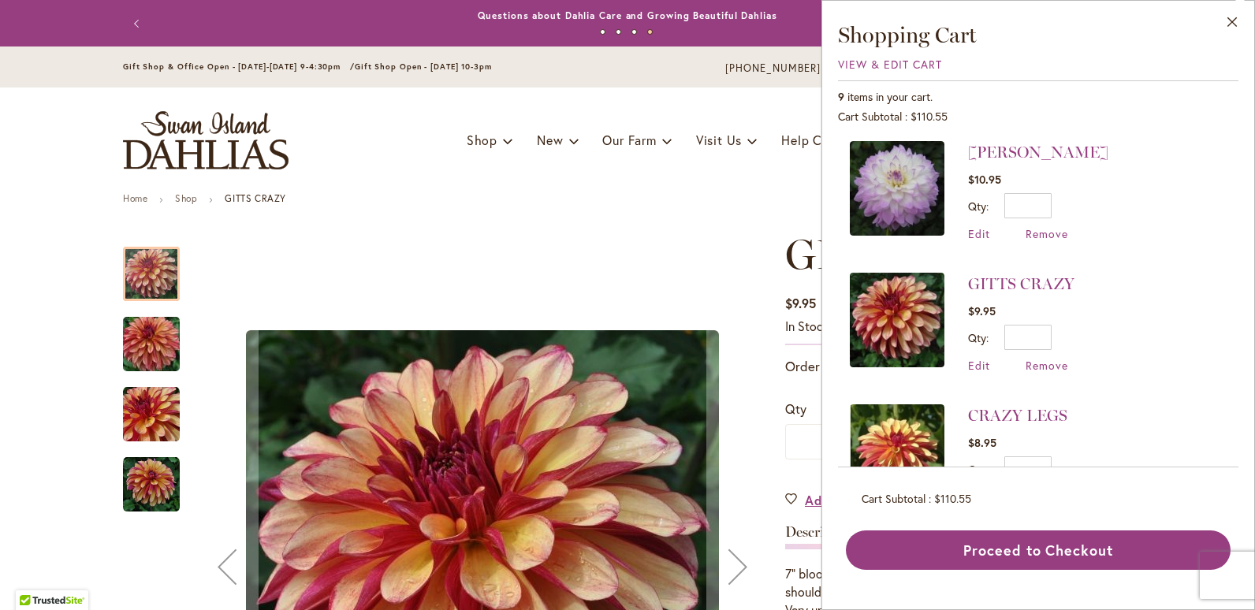
scroll to position [631, 0]
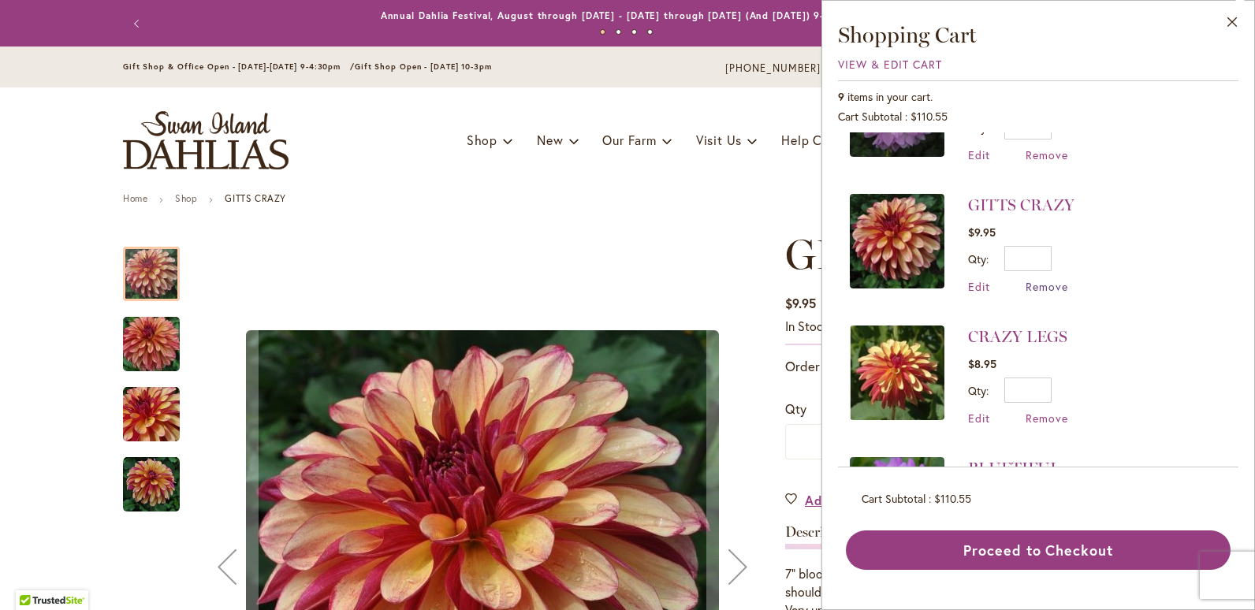
click at [1037, 279] on span "Remove" at bounding box center [1047, 286] width 43 height 15
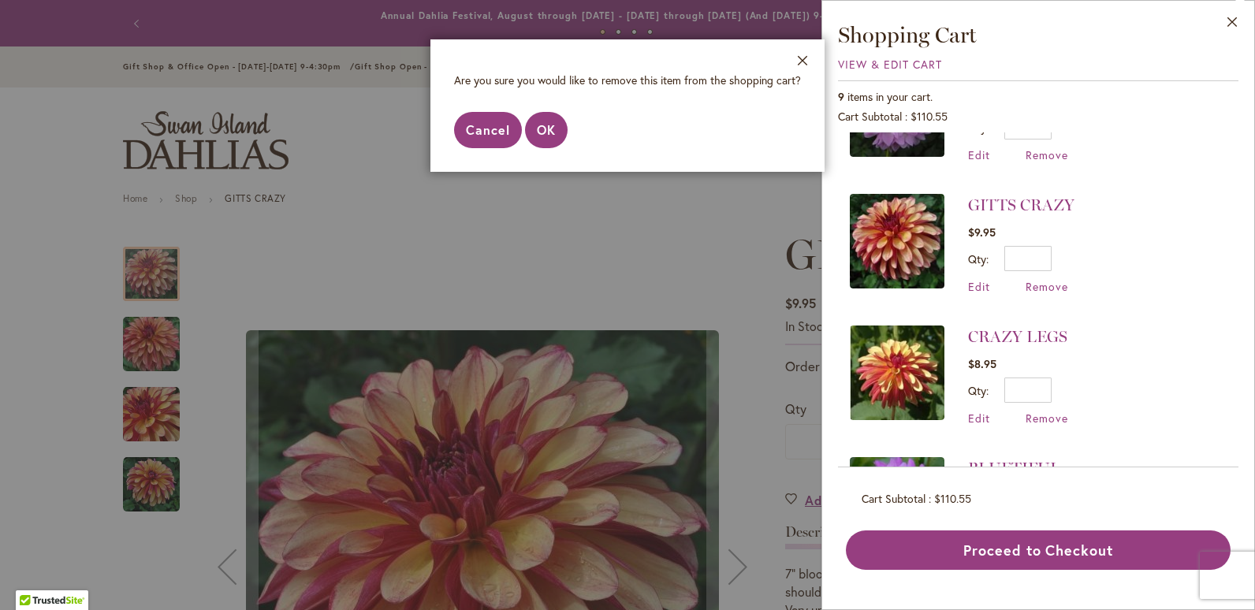
click at [475, 126] on span "Cancel" at bounding box center [488, 129] width 44 height 17
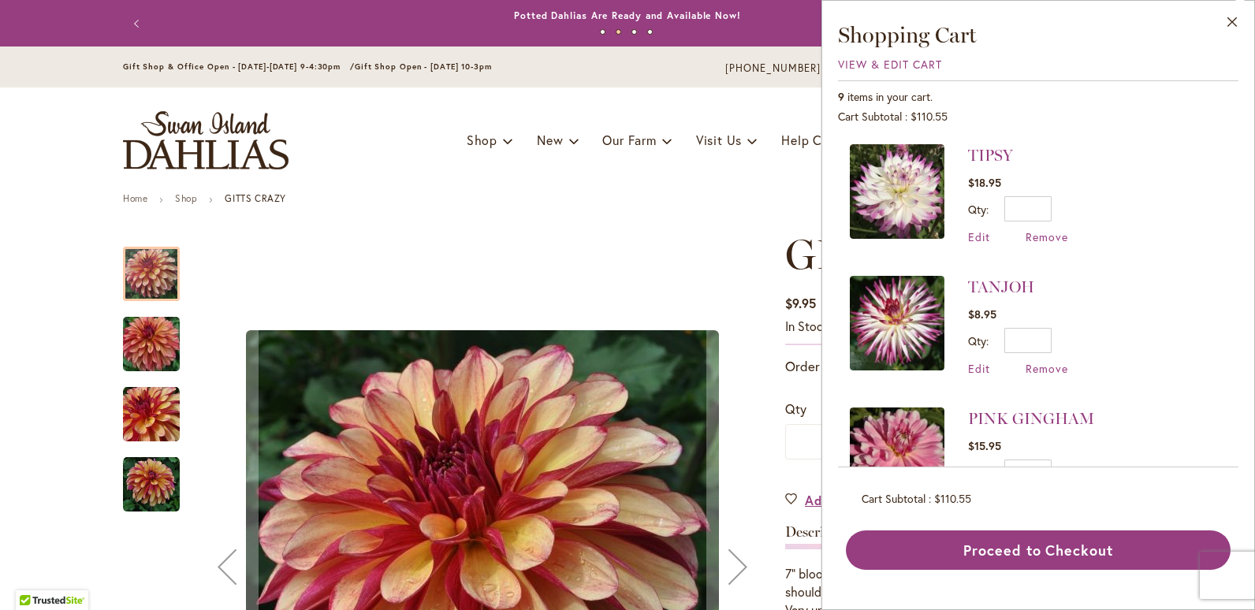
click at [882, 202] on img at bounding box center [897, 191] width 95 height 95
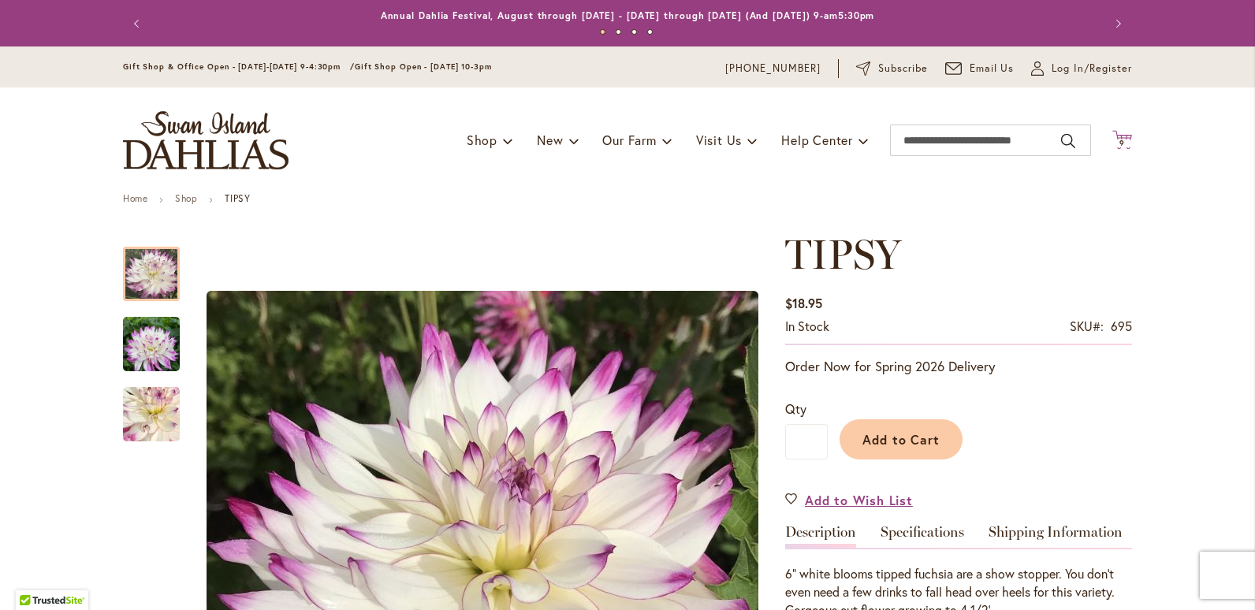
click at [1119, 140] on span "9 9 items" at bounding box center [1123, 144] width 16 height 8
